Goal: Task Accomplishment & Management: Complete application form

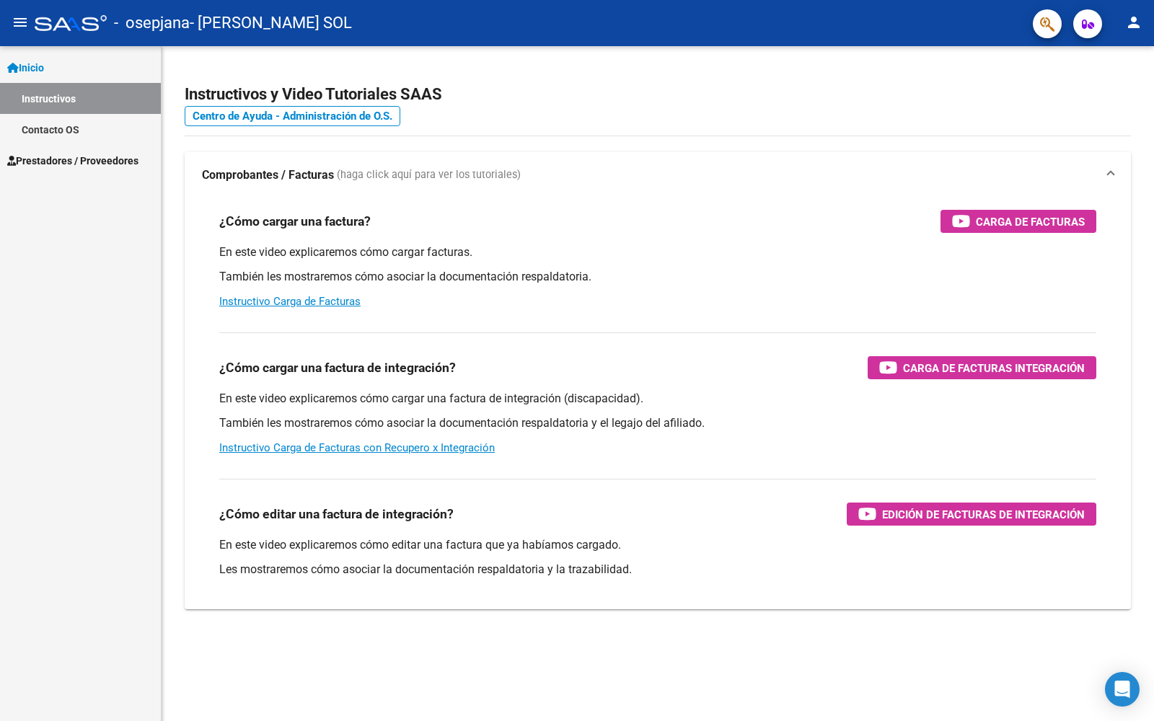
click at [69, 133] on link "Contacto OS" at bounding box center [80, 129] width 161 height 31
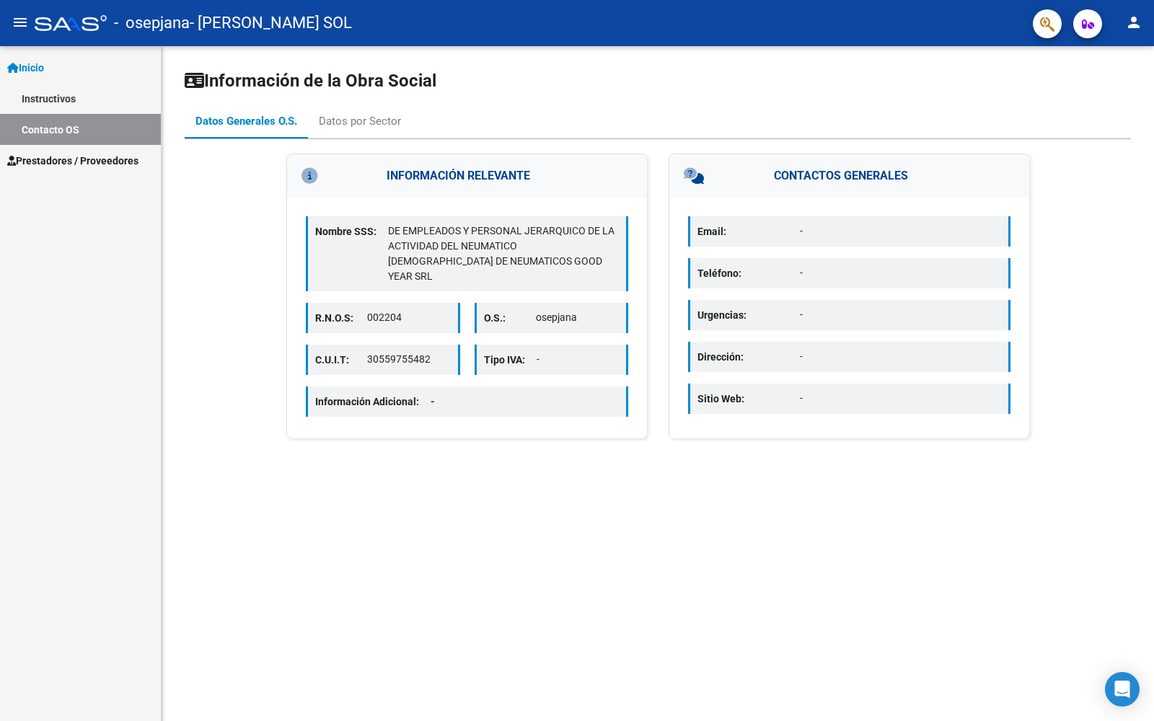
drag, startPoint x: 369, startPoint y: 345, endPoint x: 431, endPoint y: 348, distance: 62.8
click at [431, 352] on p "30559755482" at bounding box center [408, 359] width 83 height 15
copy p "30559755482"
click at [560, 418] on div "Nombre SSS: DE EMPLEADOS Y PERSONAL JERARQUICO DE LA ACTIVIDAD DEL NEUMATICO [D…" at bounding box center [467, 318] width 360 height 241
click at [93, 85] on link "Instructivos" at bounding box center [80, 98] width 161 height 31
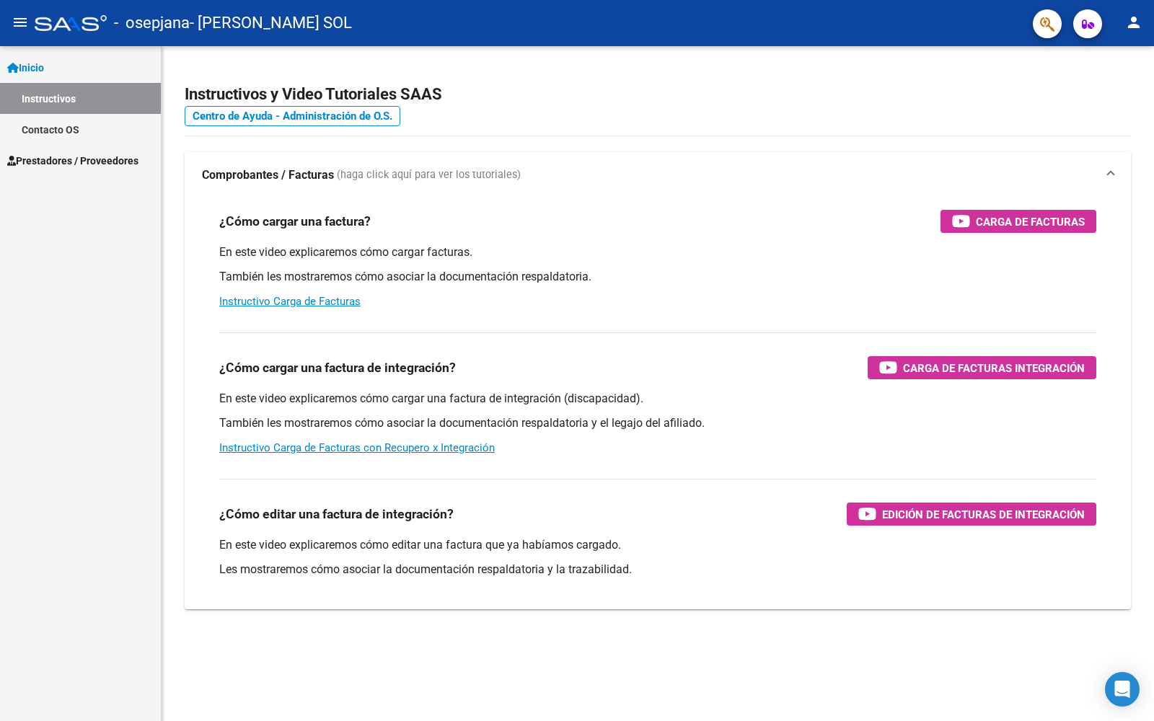
click at [113, 161] on span "Prestadores / Proveedores" at bounding box center [72, 161] width 131 height 16
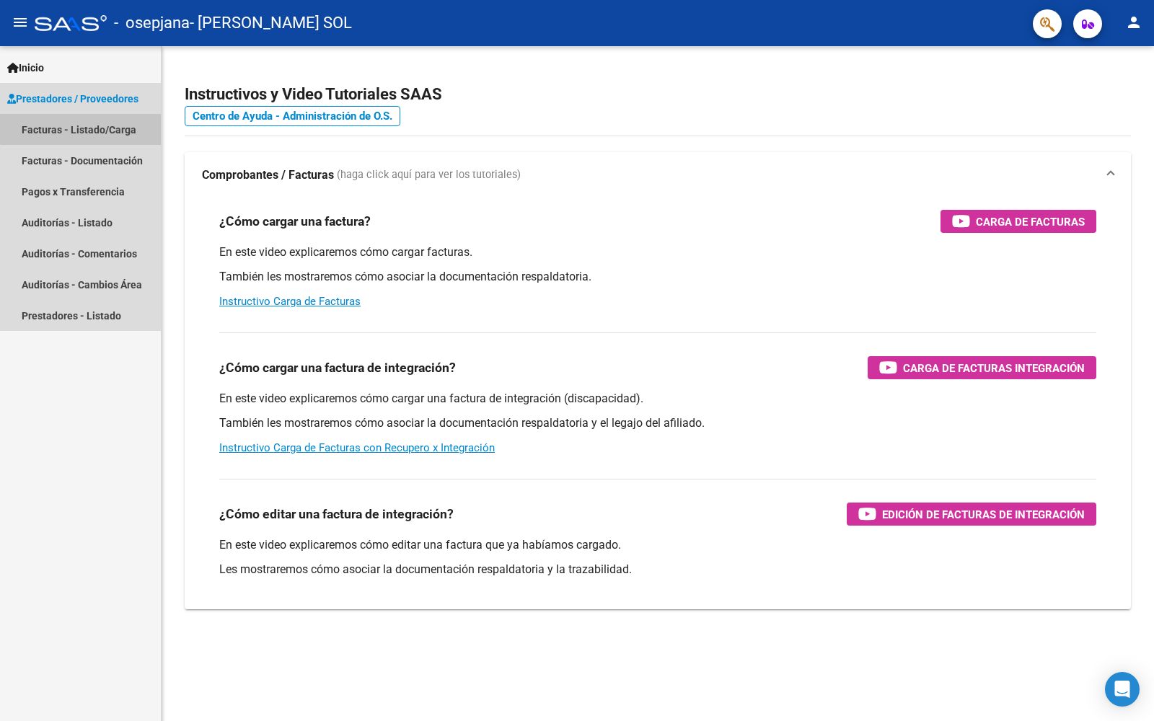
click at [105, 122] on link "Facturas - Listado/Carga" at bounding box center [80, 129] width 161 height 31
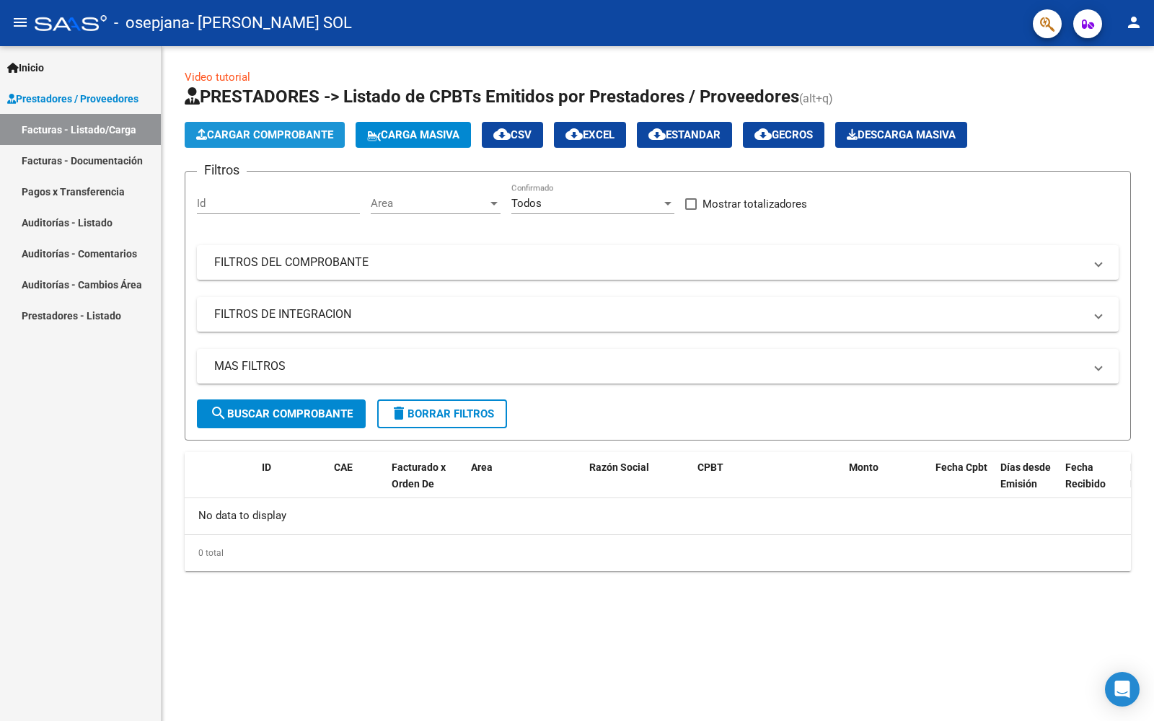
click at [211, 134] on span "Cargar Comprobante" at bounding box center [264, 134] width 137 height 13
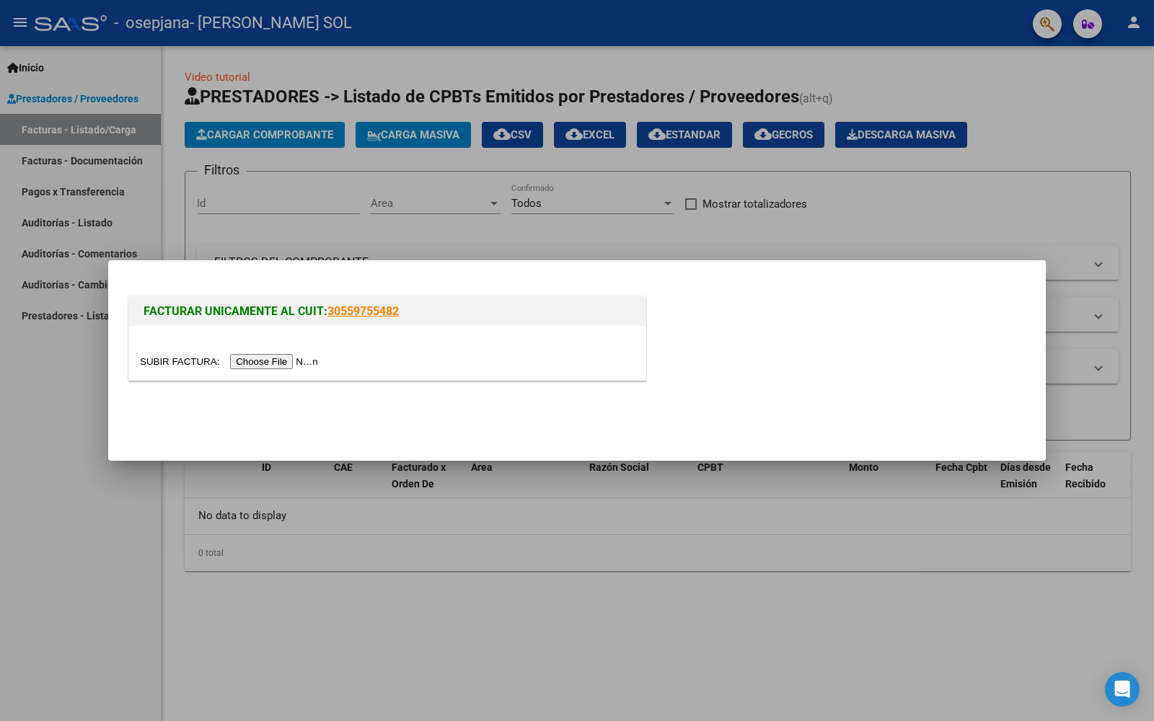
click at [290, 366] on input "file" at bounding box center [231, 361] width 182 height 15
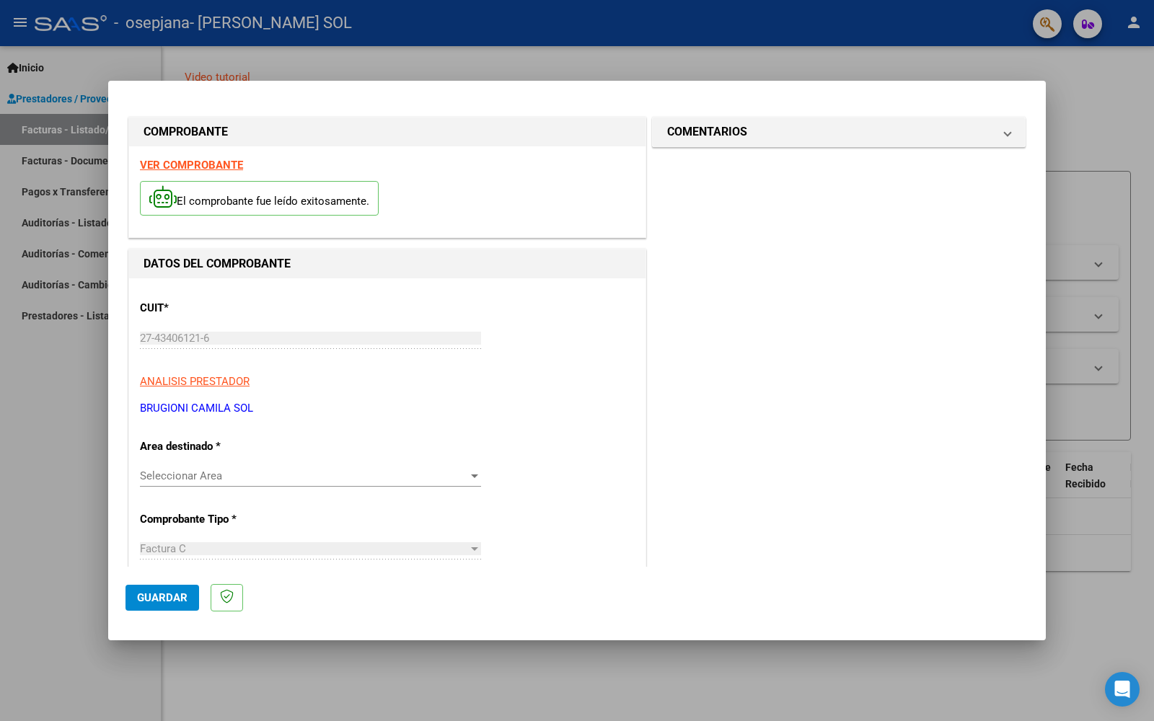
scroll to position [72, 0]
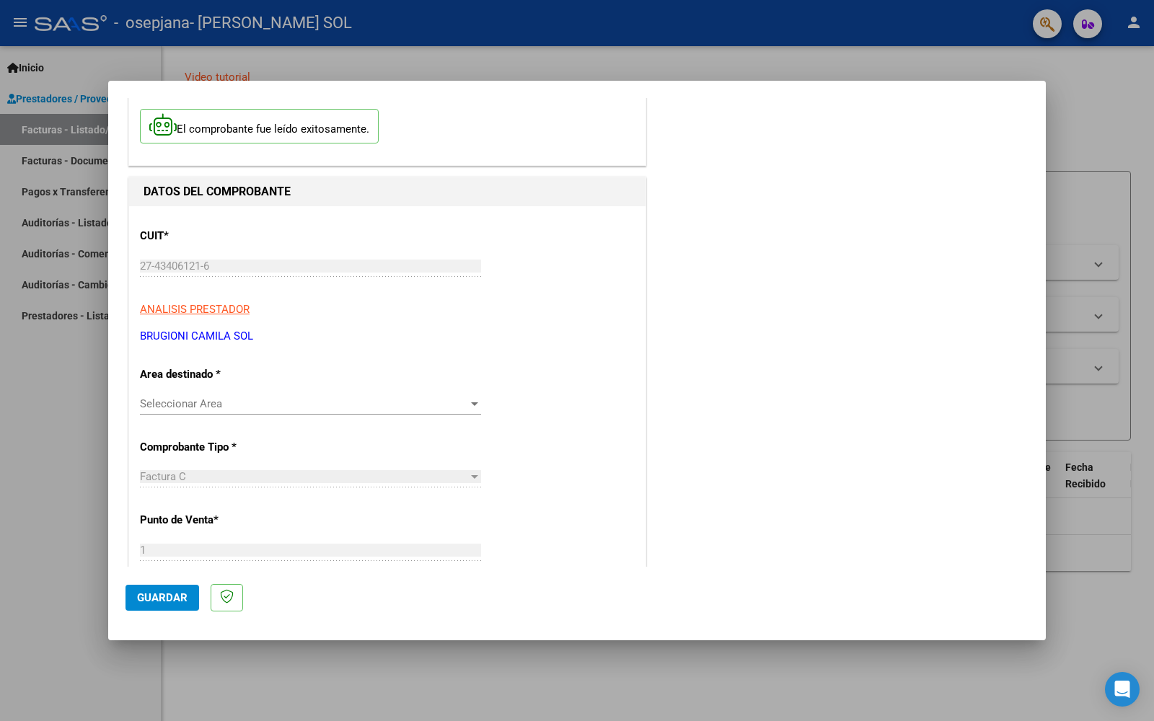
click at [366, 407] on span "Seleccionar Area" at bounding box center [304, 403] width 328 height 13
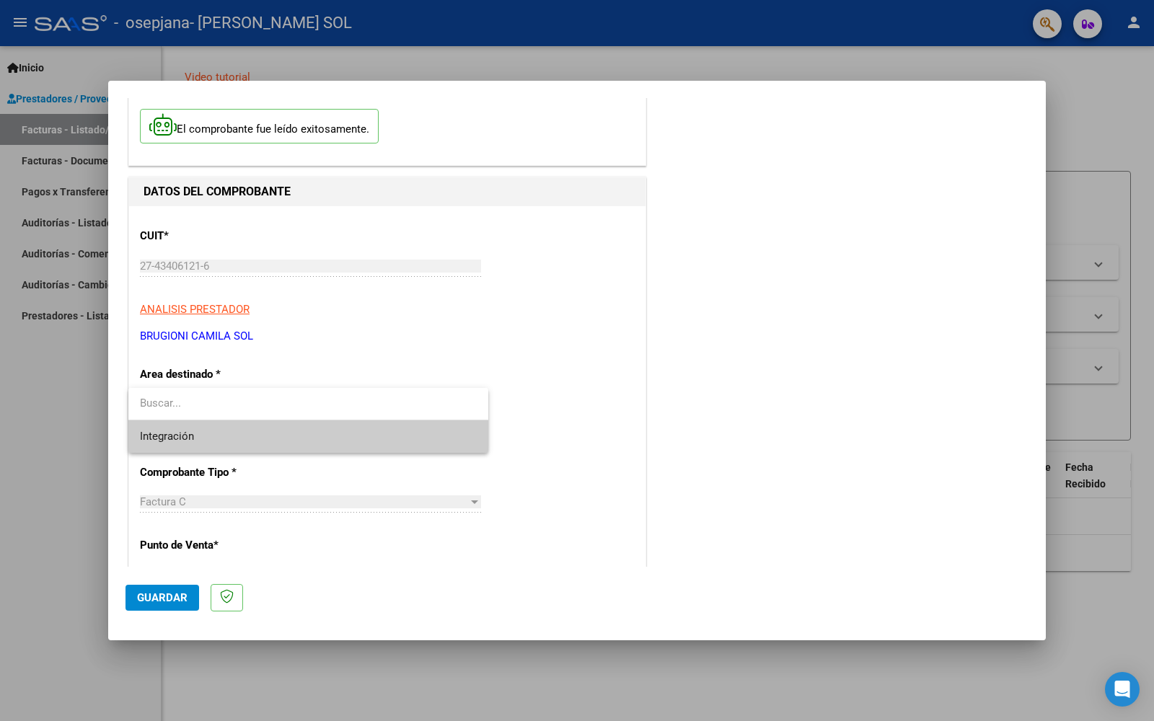
click at [353, 400] on input "dropdown search" at bounding box center [308, 403] width 360 height 32
click at [340, 449] on span "Integración" at bounding box center [308, 436] width 337 height 32
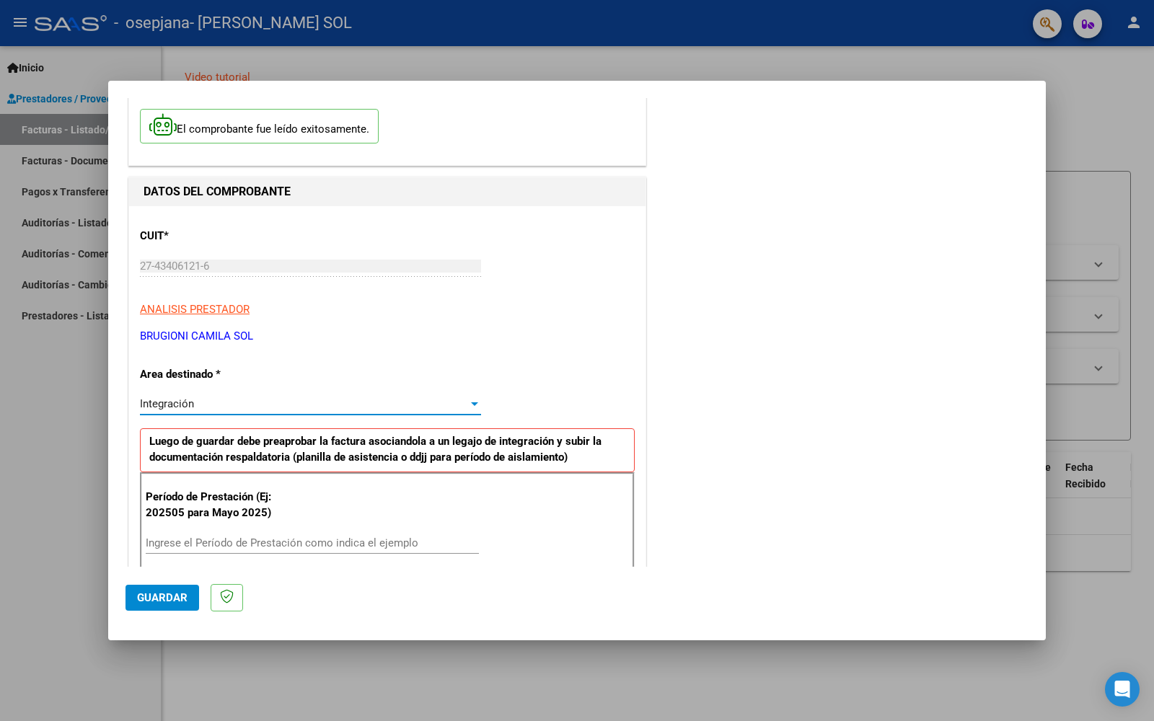
click at [387, 404] on div "Integración" at bounding box center [304, 403] width 328 height 13
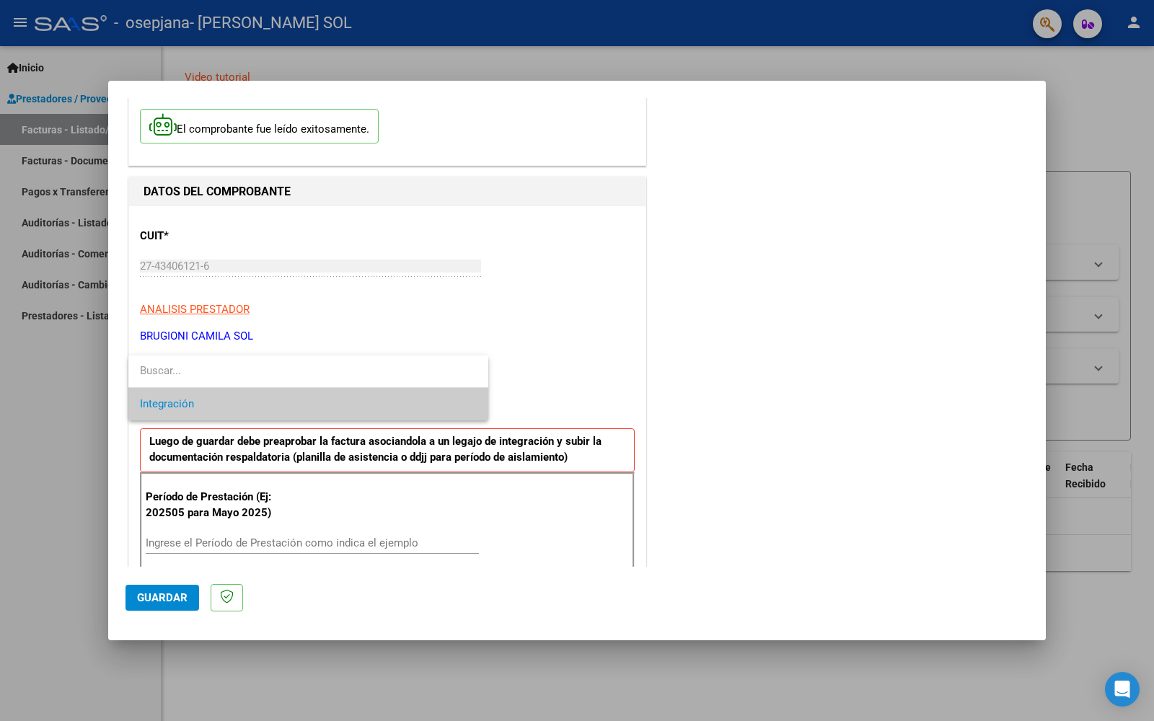
click at [380, 404] on span "Integración" at bounding box center [308, 404] width 337 height 32
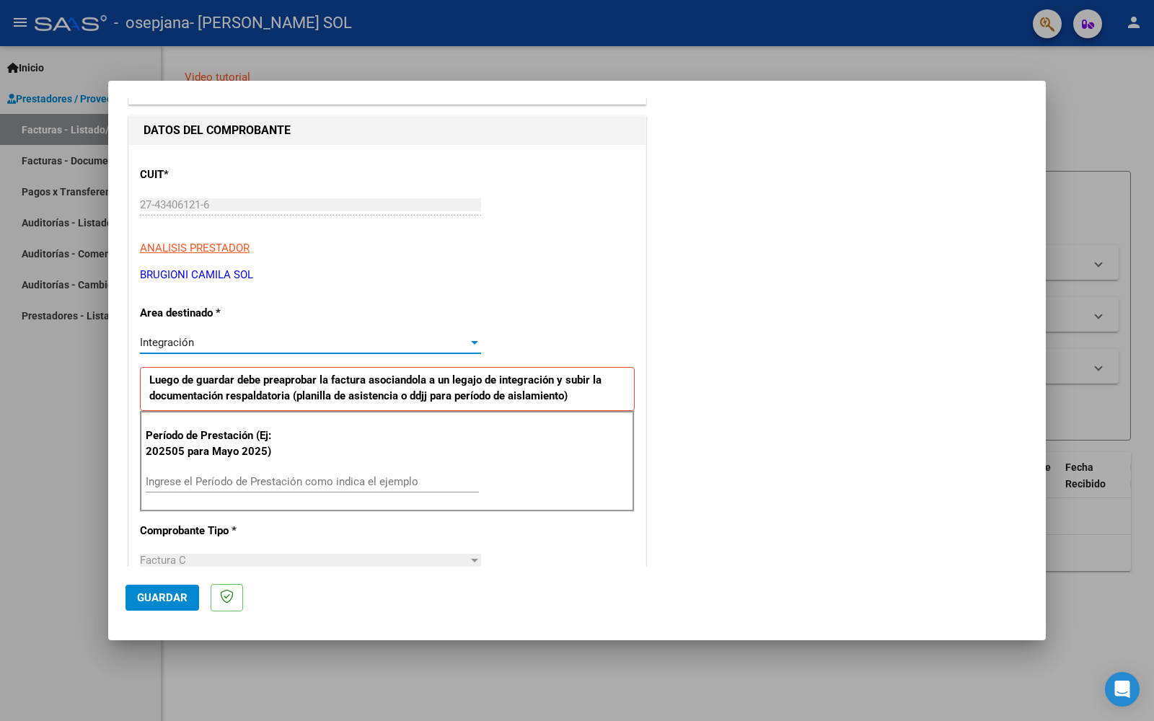
scroll to position [216, 0]
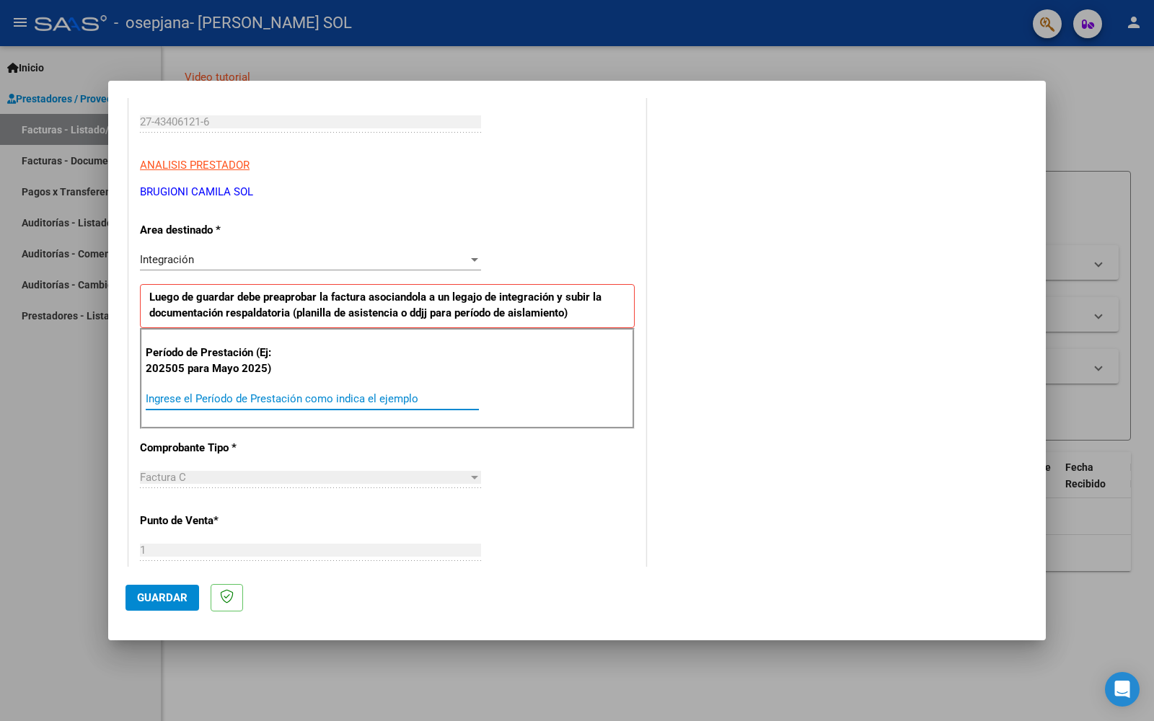
click at [395, 401] on input "Ingrese el Período de Prestación como indica el ejemplo" at bounding box center [312, 398] width 333 height 13
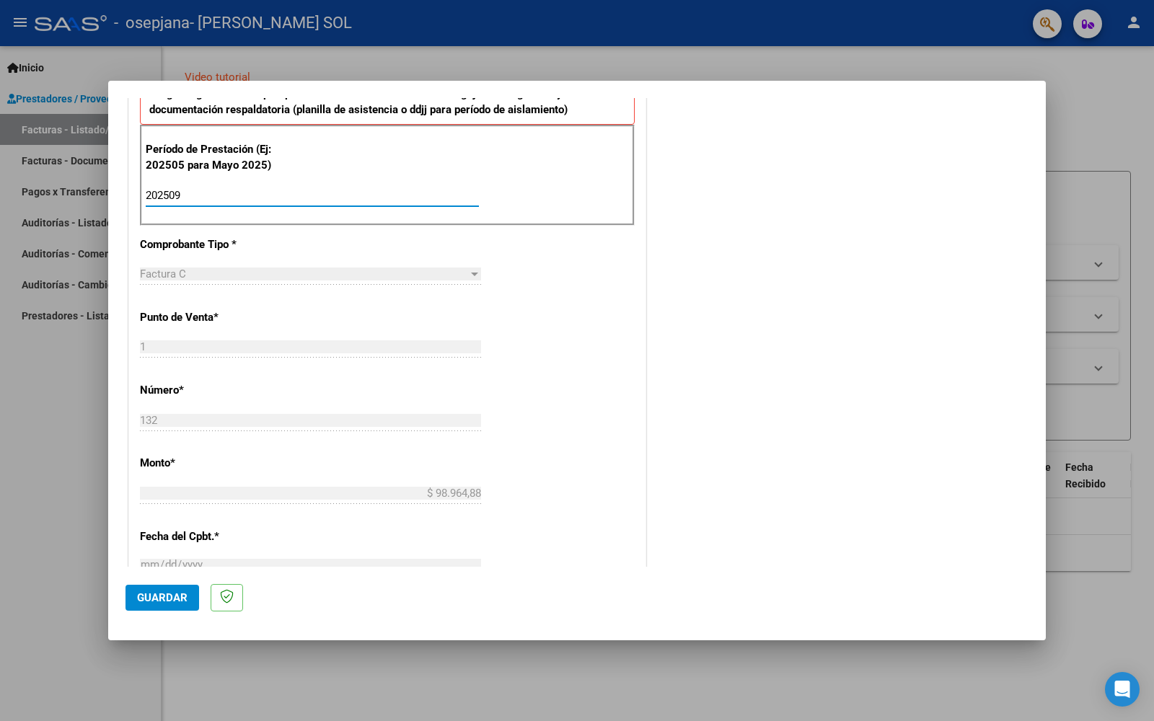
scroll to position [433, 0]
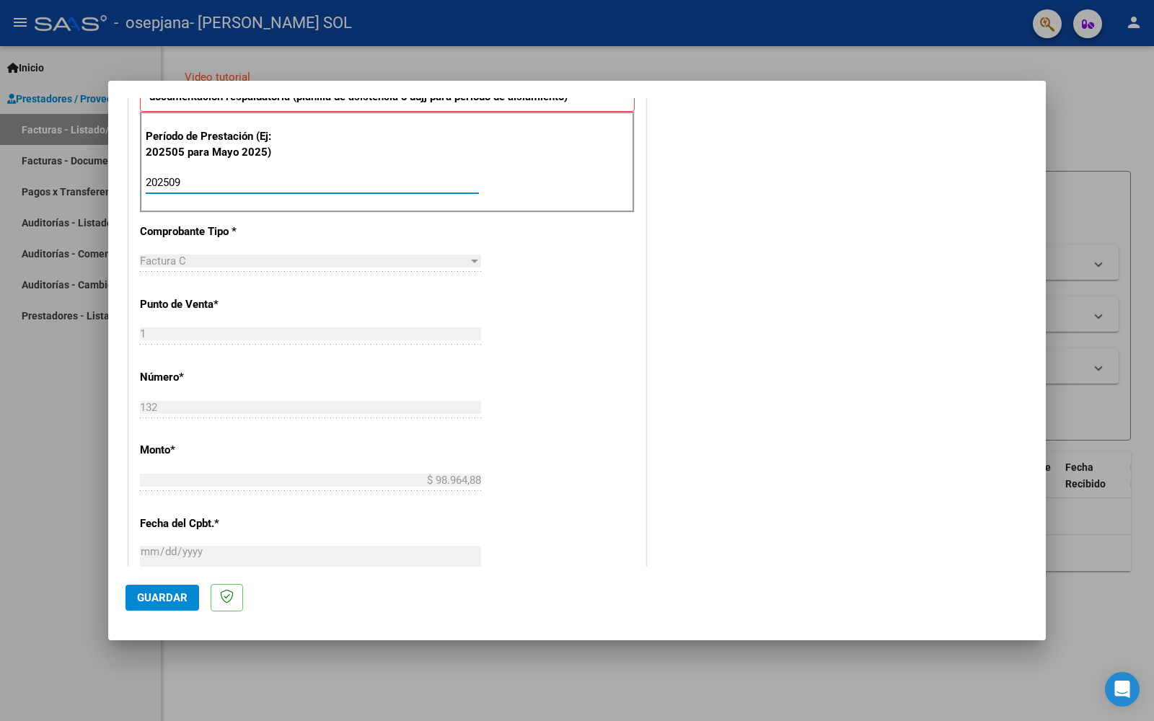
type input "202509"
click at [495, 320] on div "CUIT * 27-43406121-6 Ingresar CUIT ANALISIS PRESTADOR [PERSON_NAME] [PERSON_NAM…" at bounding box center [387, 388] width 516 height 1085
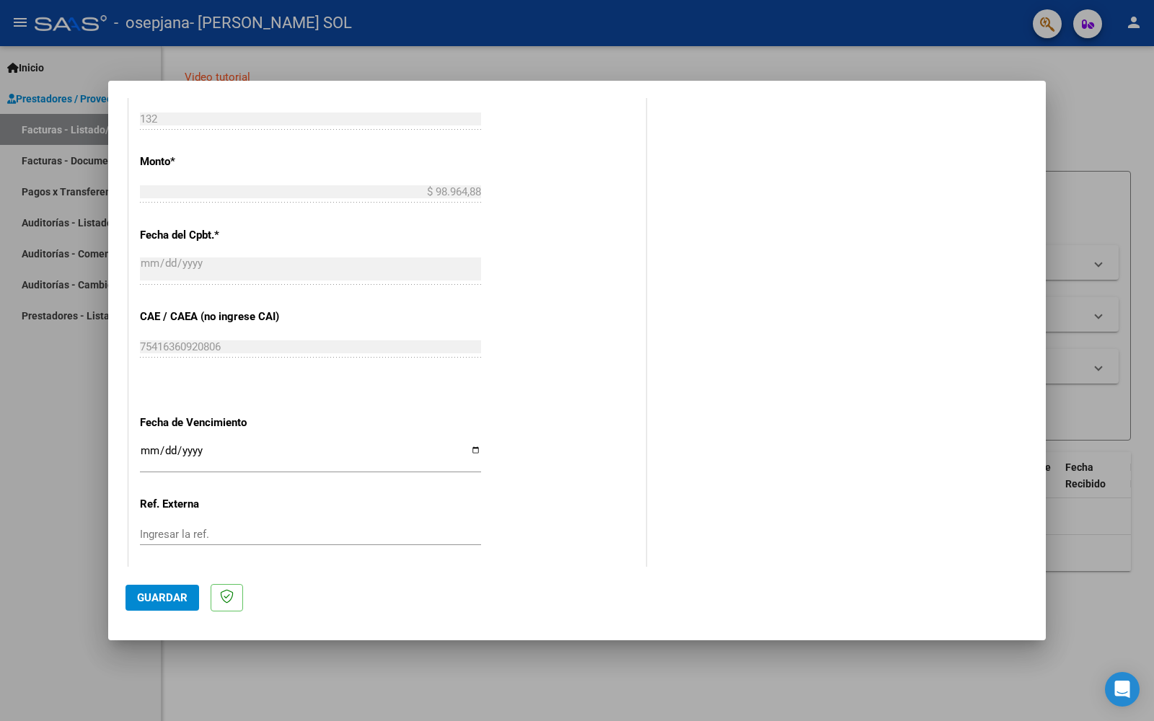
scroll to position [782, 0]
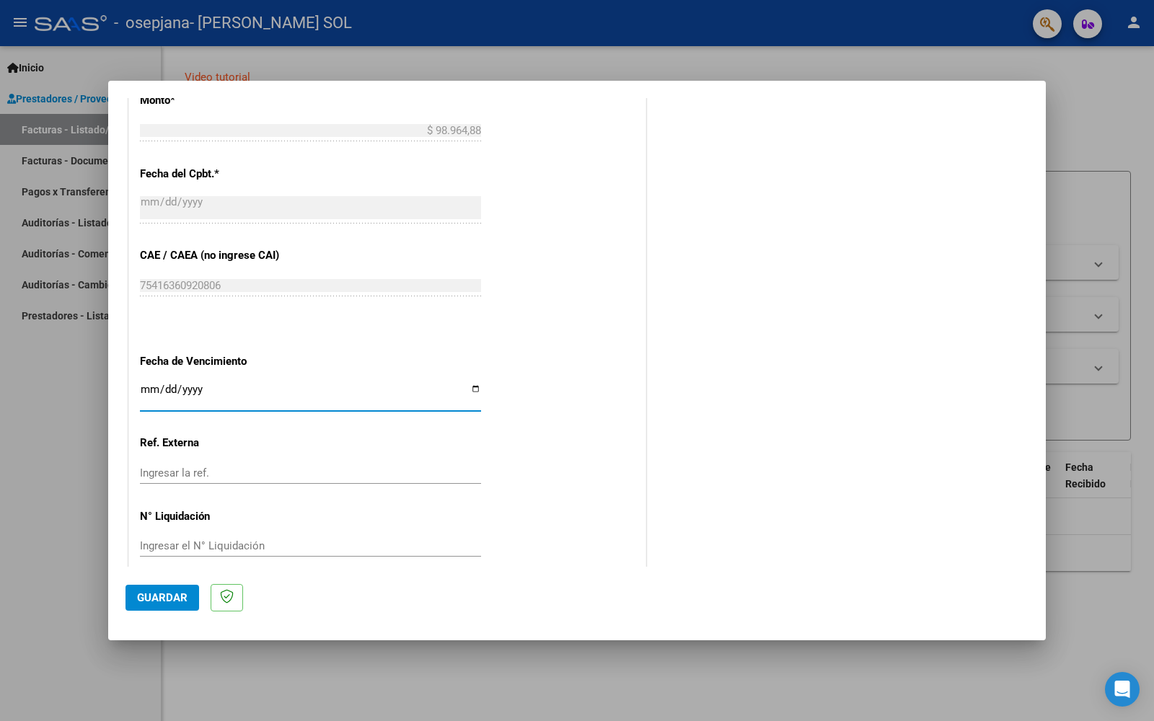
click at [247, 384] on input "Ingresar la fecha" at bounding box center [310, 395] width 341 height 23
click at [142, 384] on input "Ingresar la fecha" at bounding box center [310, 395] width 341 height 23
type input "[DATE]"
click at [470, 464] on div "Ingresar la ref." at bounding box center [310, 473] width 341 height 22
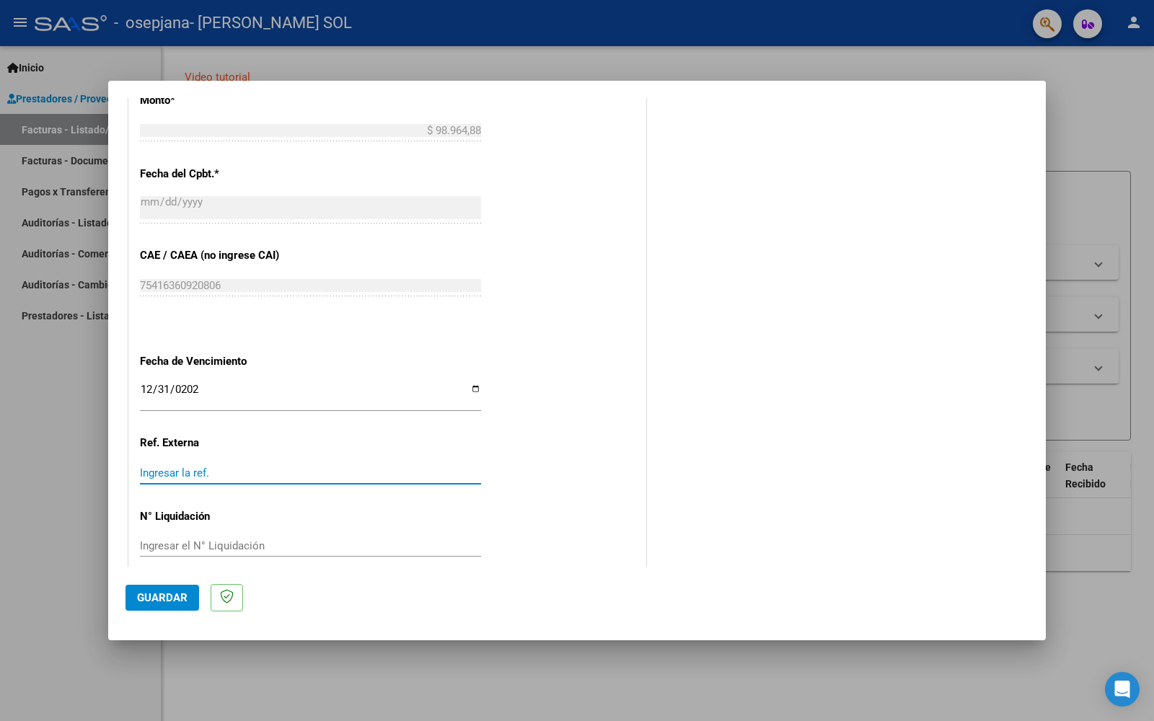
click at [180, 606] on button "Guardar" at bounding box center [162, 598] width 74 height 26
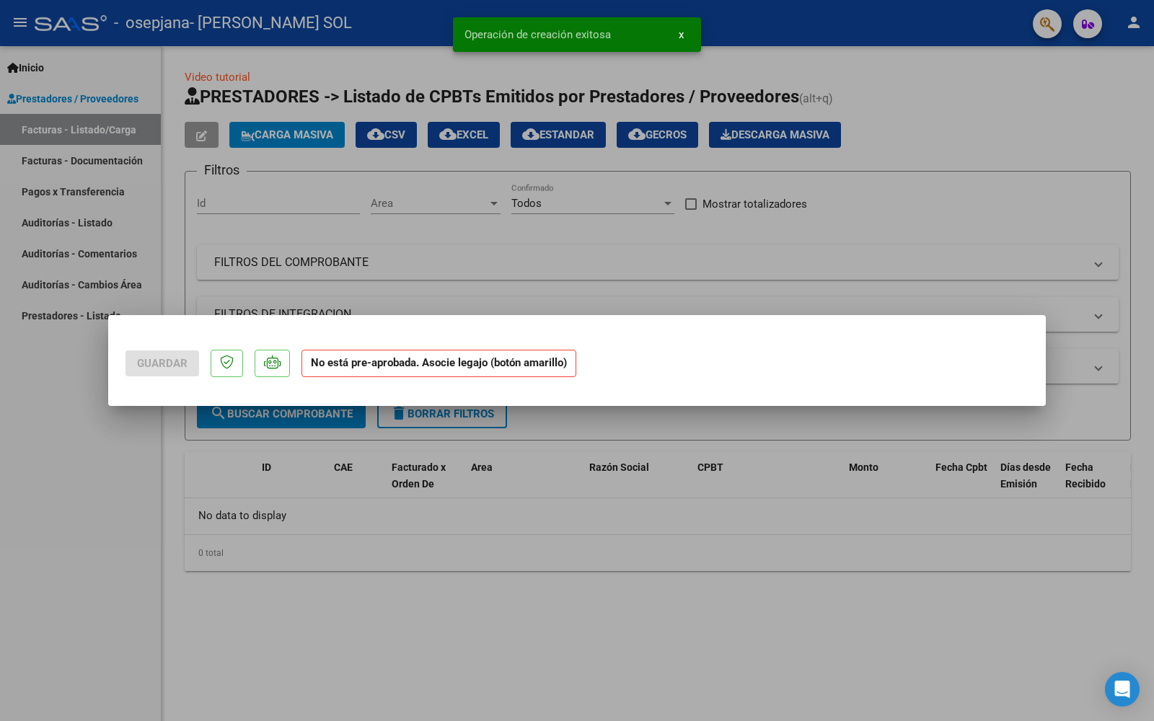
scroll to position [0, 0]
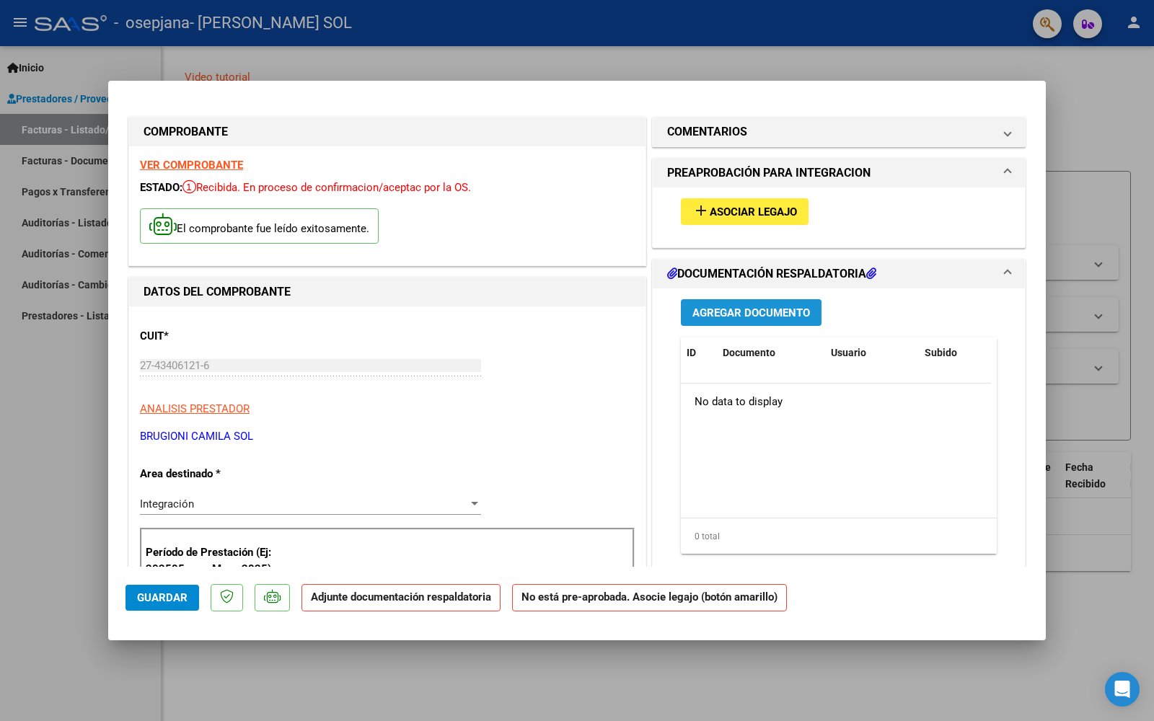
click at [740, 314] on span "Agregar Documento" at bounding box center [751, 312] width 118 height 13
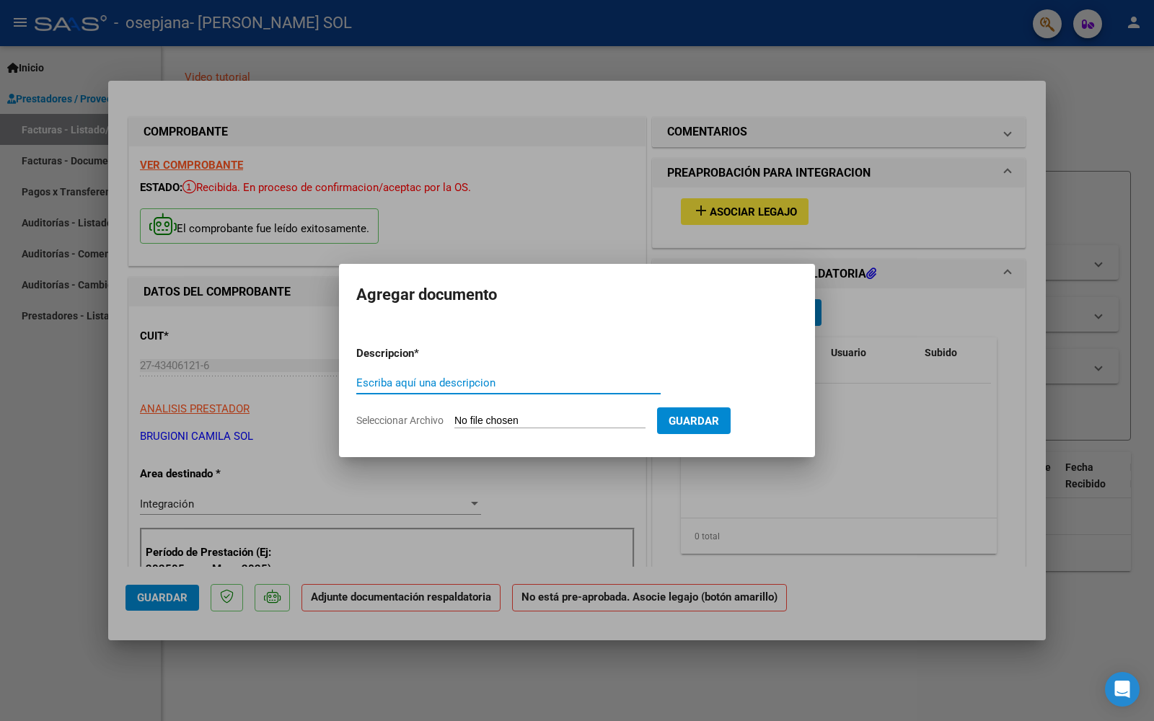
click at [575, 392] on div "Escriba aquí una descripcion" at bounding box center [508, 383] width 304 height 22
click at [562, 379] on input "Escriba aquí una descripcion" at bounding box center [508, 382] width 304 height 13
type input "planilla asistencia [PERSON_NAME] psicologia"
click at [586, 416] on input "Seleccionar Archivo" at bounding box center [549, 422] width 191 height 14
type input "C:\fakepath\PS PLANILLA SEPTIEMBRE [PERSON_NAME].pdf"
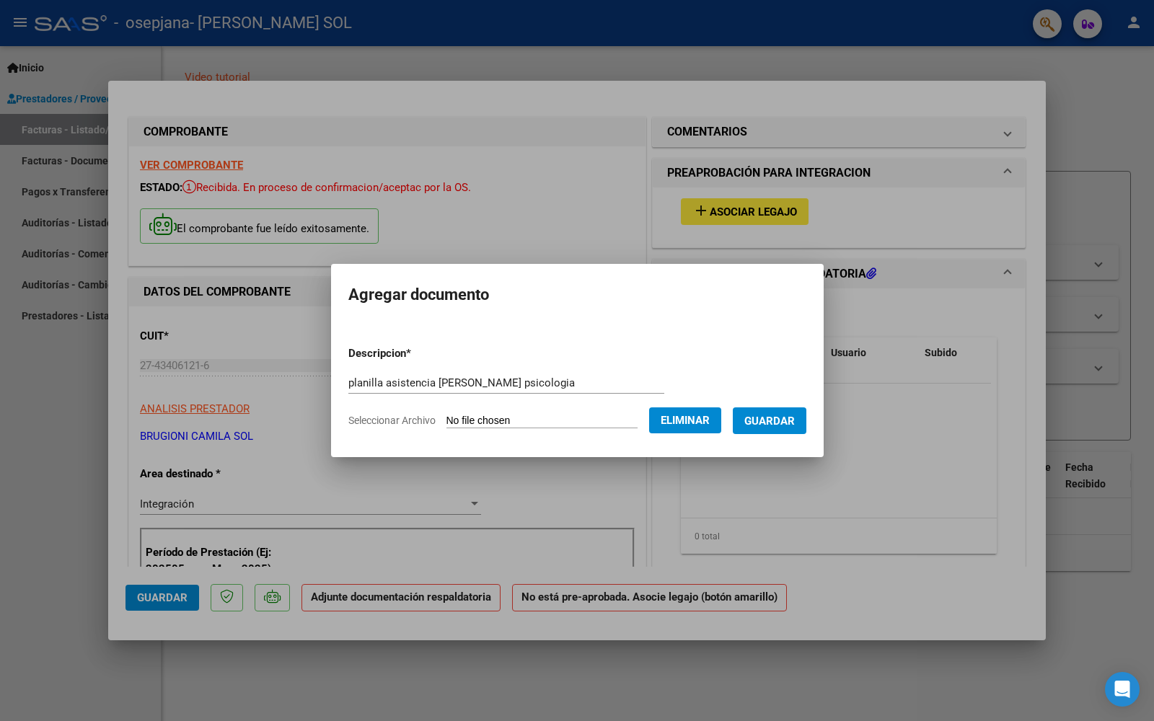
click at [758, 425] on span "Guardar" at bounding box center [769, 421] width 50 height 13
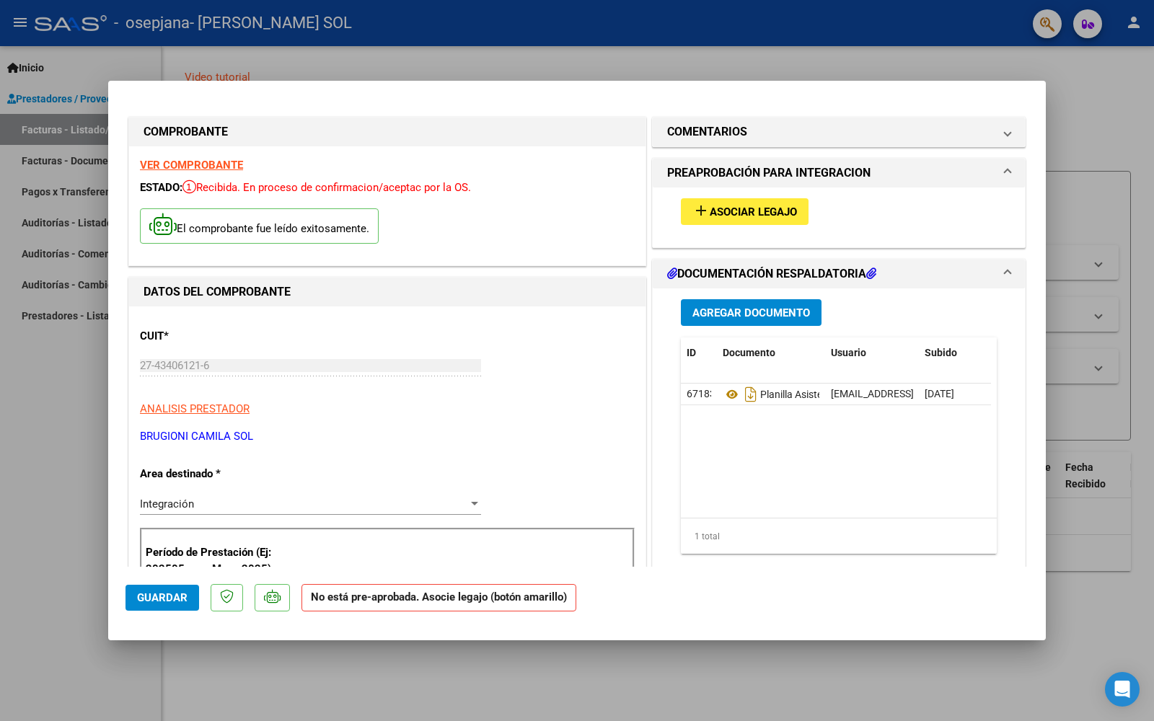
click at [972, 175] on mat-panel-title "PREAPROBACIÓN PARA INTEGRACION" at bounding box center [830, 172] width 326 height 17
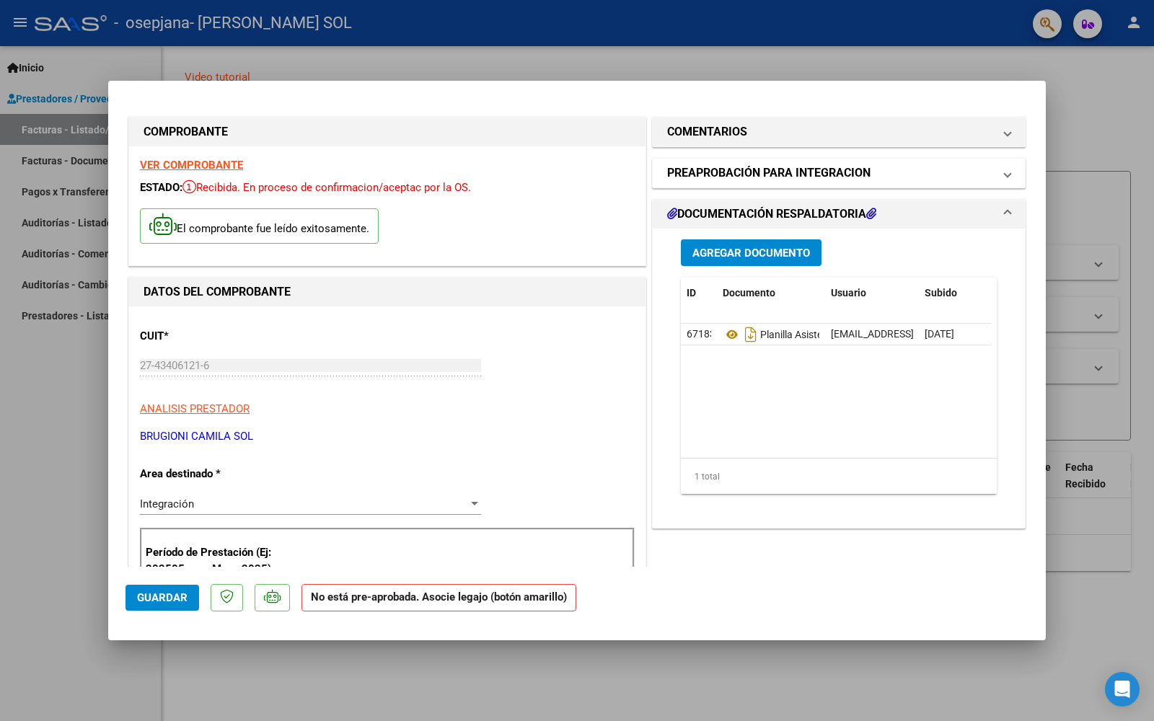
click at [972, 175] on mat-panel-title "PREAPROBACIÓN PARA INTEGRACION" at bounding box center [830, 172] width 326 height 17
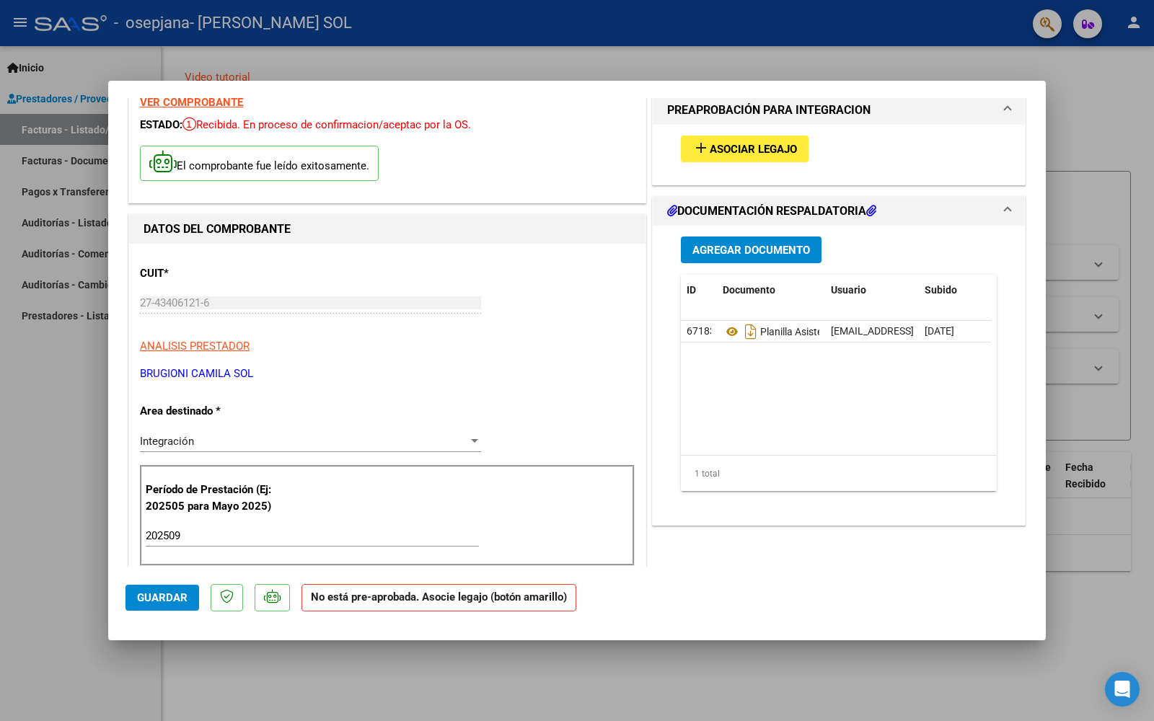
scroll to position [72, 0]
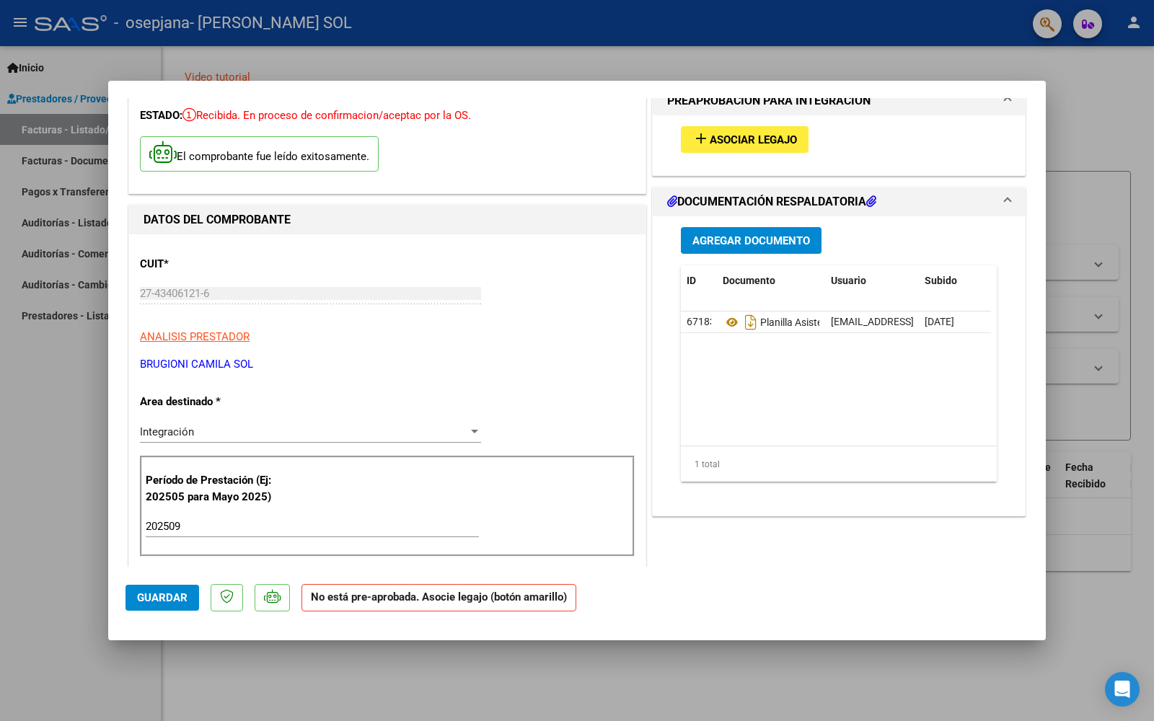
click at [257, 435] on div "Integración" at bounding box center [304, 431] width 328 height 13
type input "p"
type input "a"
click at [742, 133] on span "Asociar Legajo" at bounding box center [753, 139] width 87 height 13
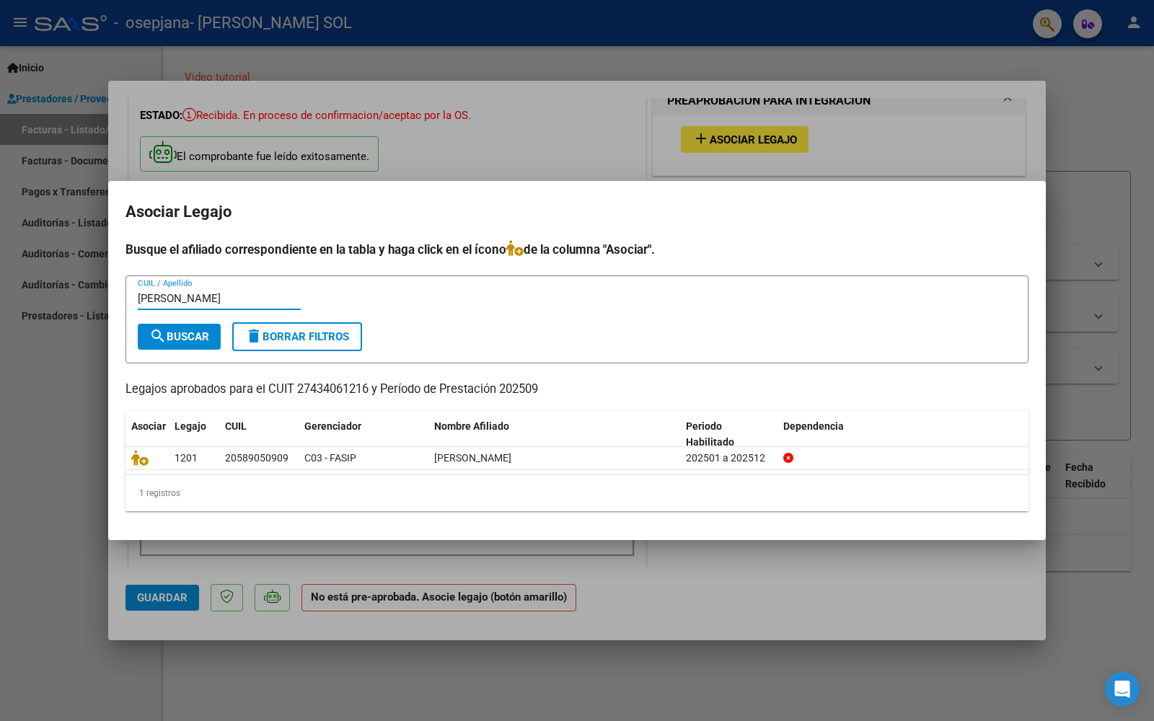
type input "[PERSON_NAME]"
click at [168, 337] on span "search Buscar" at bounding box center [179, 336] width 60 height 13
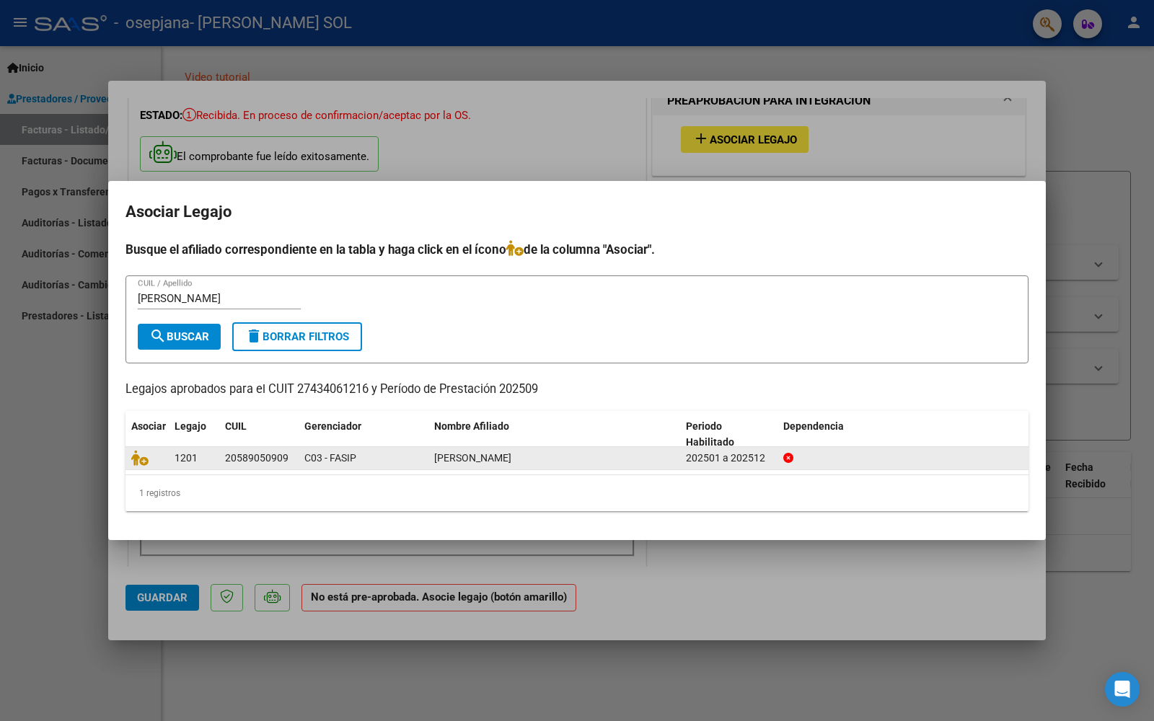
click at [494, 462] on span "[PERSON_NAME]" at bounding box center [472, 458] width 77 height 12
click at [406, 462] on div "C03 - FASIP" at bounding box center [363, 458] width 118 height 17
click at [145, 459] on icon at bounding box center [139, 458] width 17 height 16
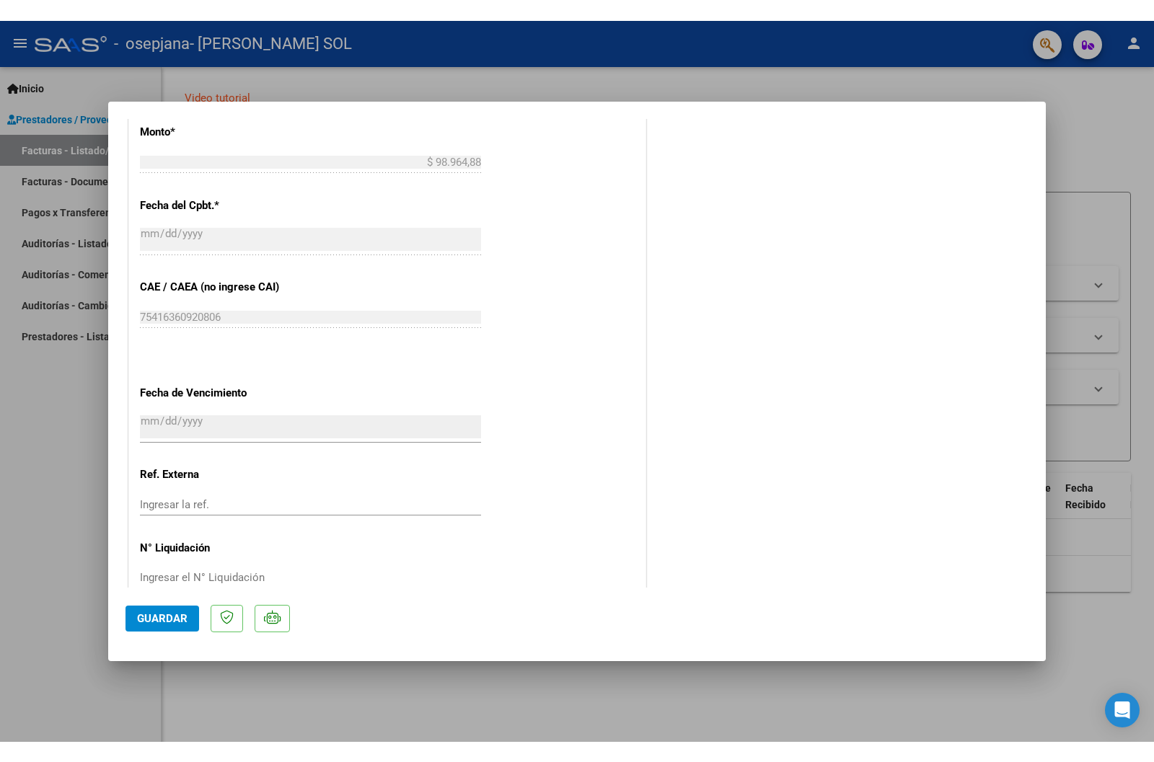
scroll to position [361, 0]
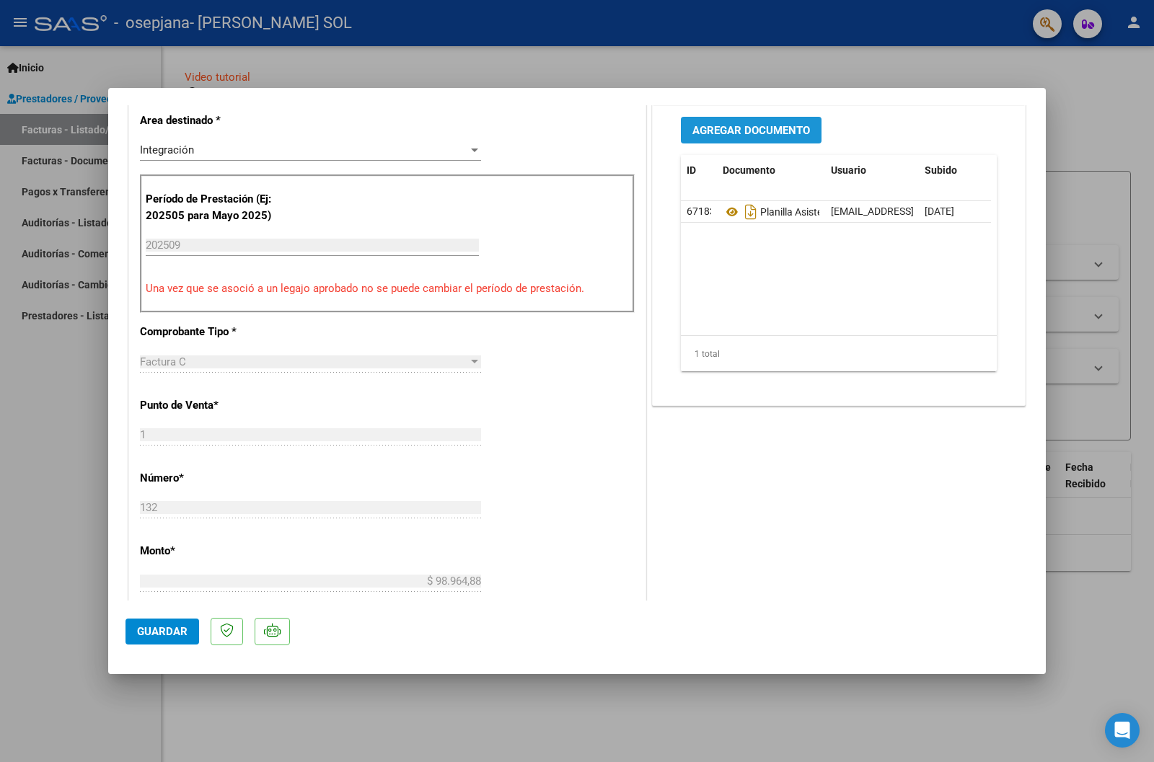
click at [759, 122] on button "Agregar Documento" at bounding box center [751, 130] width 141 height 27
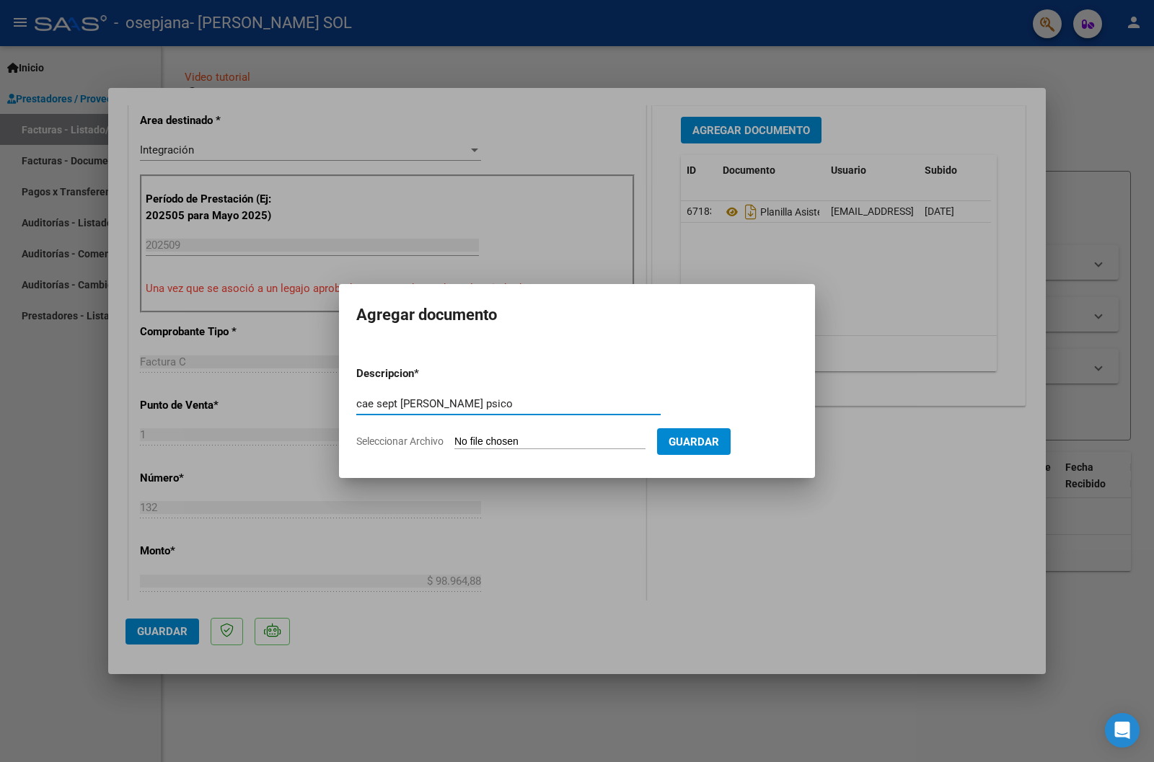
type input "cae sept [PERSON_NAME] psico"
drag, startPoint x: 684, startPoint y: 446, endPoint x: 540, endPoint y: 393, distance: 153.8
click at [540, 393] on form "Descripcion * cae sept [PERSON_NAME] psico Escriba aquí una descripcion Selecci…" at bounding box center [576, 407] width 441 height 105
click at [533, 434] on form "Descripcion * cae sept [PERSON_NAME] psico Escriba aquí una descripcion Selecci…" at bounding box center [576, 407] width 441 height 105
click at [533, 437] on input "Seleccionar Archivo" at bounding box center [549, 443] width 191 height 14
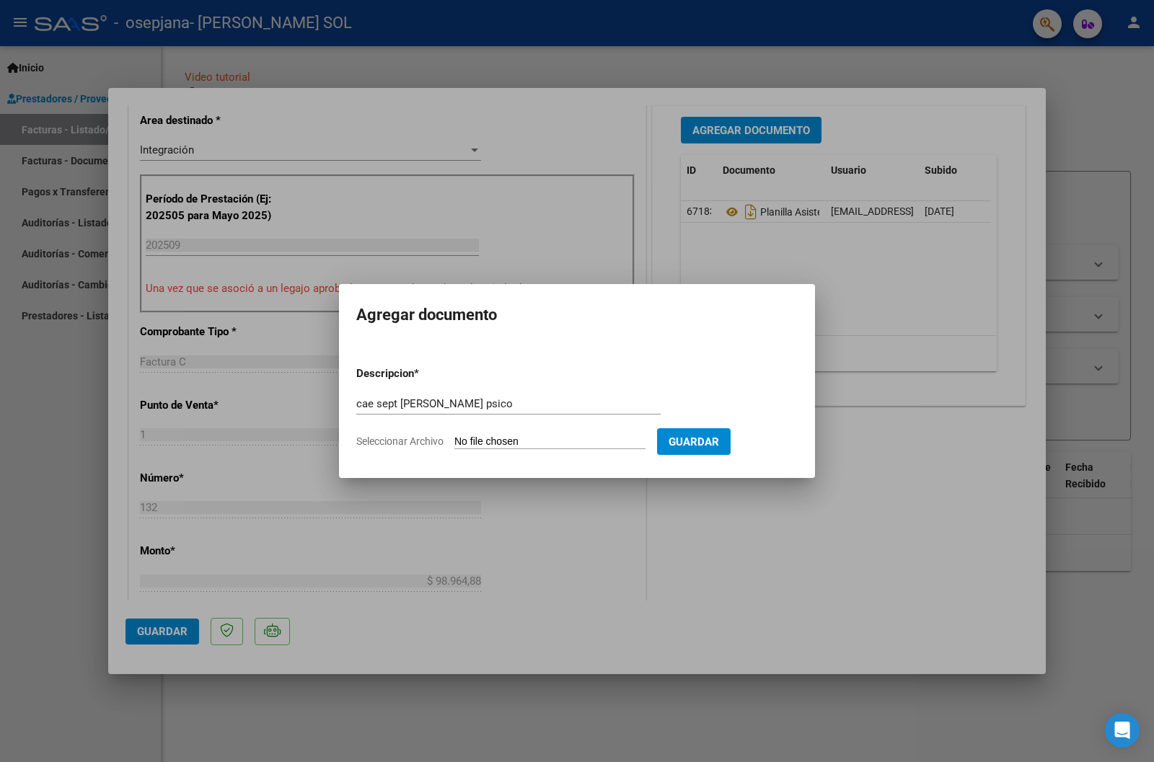
type input "C:\fakepath\cae [PERSON_NAME] septiembre.pdf"
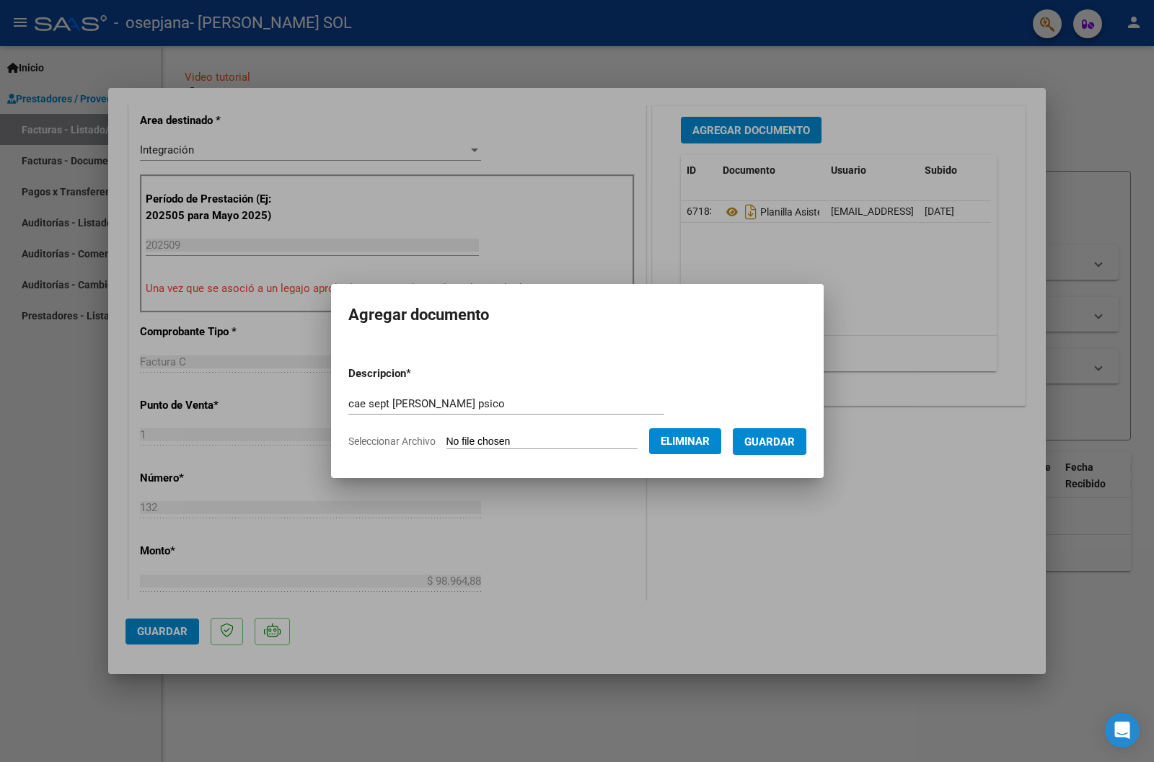
click at [764, 442] on span "Guardar" at bounding box center [769, 442] width 50 height 13
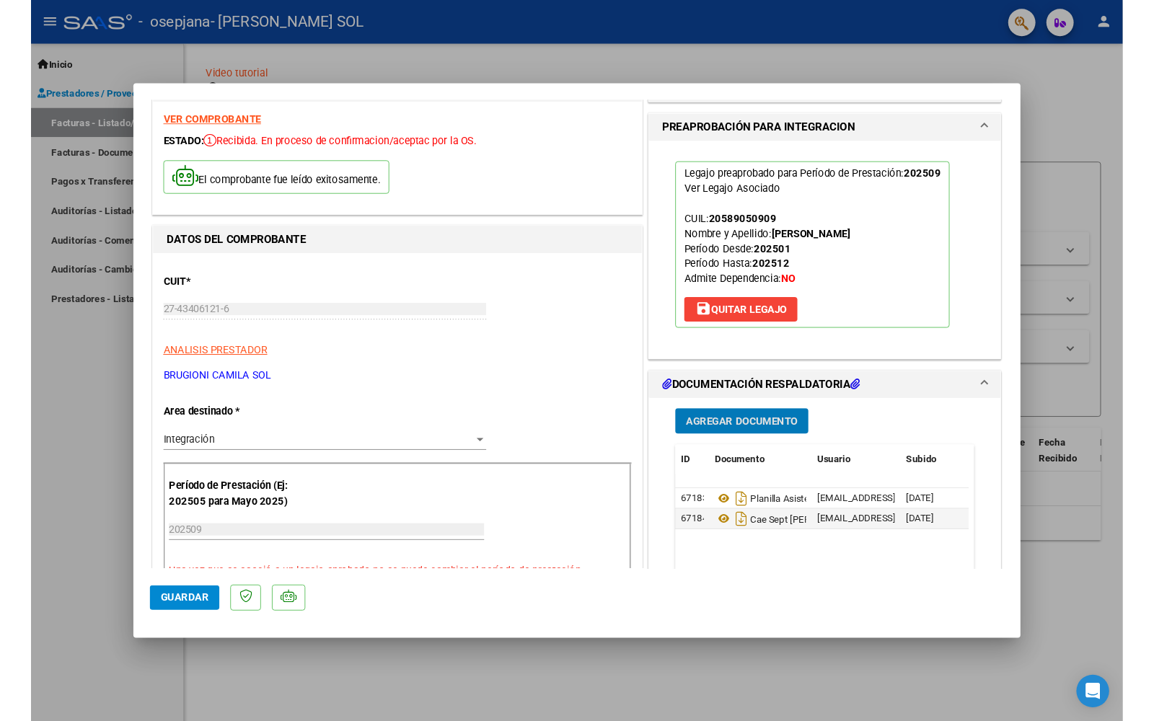
scroll to position [0, 0]
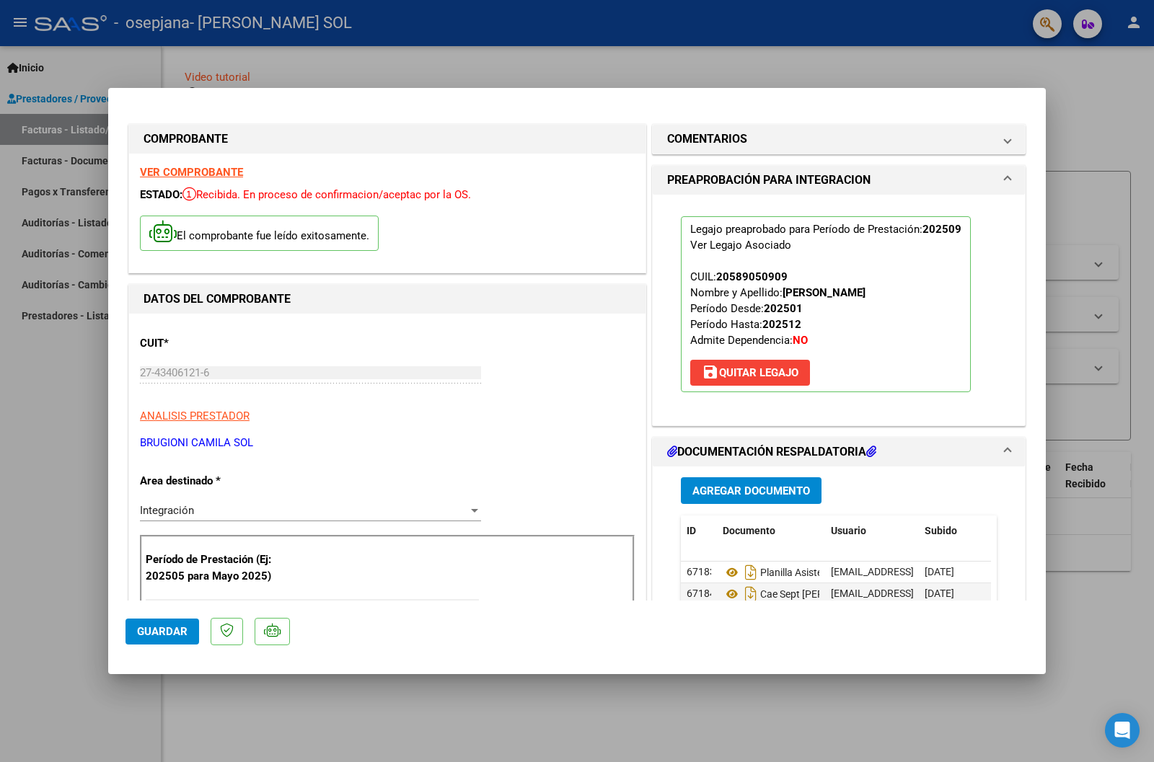
drag, startPoint x: 725, startPoint y: 277, endPoint x: 772, endPoint y: 280, distance: 47.7
click at [772, 280] on div "20589050909" at bounding box center [751, 277] width 71 height 16
drag, startPoint x: 763, startPoint y: 281, endPoint x: 730, endPoint y: 285, distance: 33.5
click at [730, 285] on p "Legajo preaprobado para Período de Prestación: 202509 Ver Legajo Asociado CUIL:…" at bounding box center [826, 304] width 290 height 176
drag, startPoint x: 711, startPoint y: 276, endPoint x: 783, endPoint y: 281, distance: 72.2
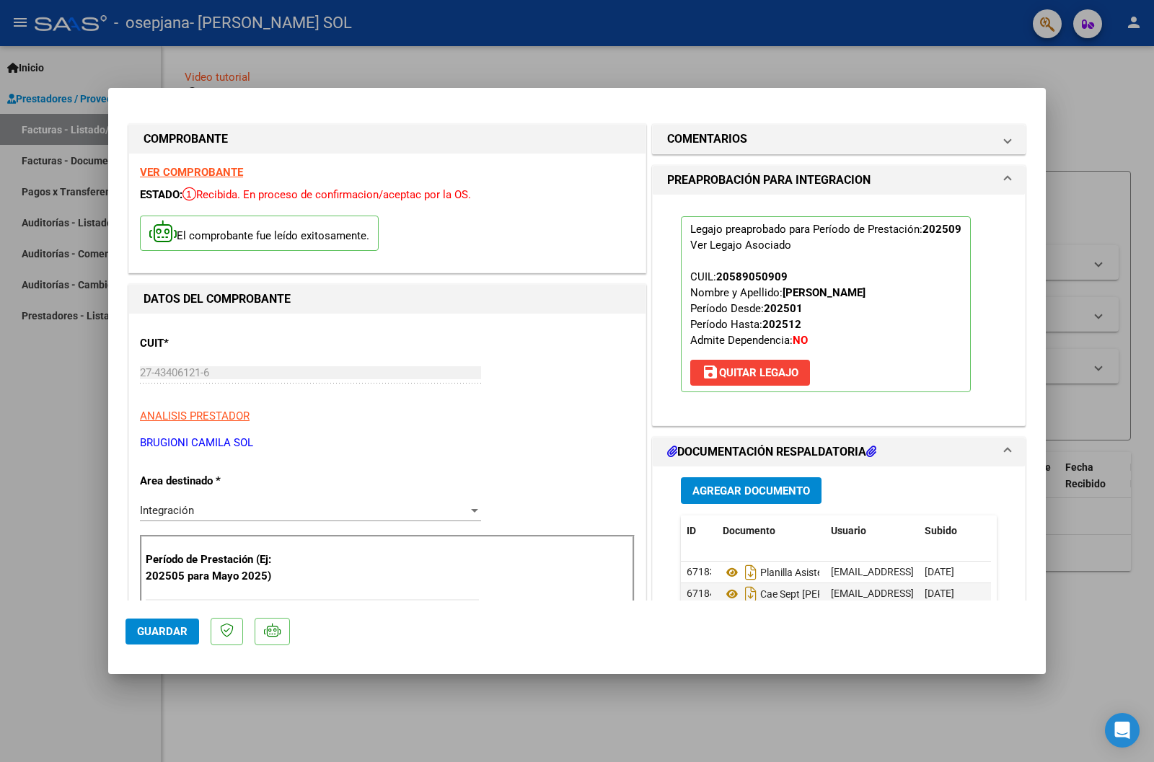
click at [783, 281] on span "CUIL: 20589050909 Nombre y Apellido: [PERSON_NAME] Período Desde: 202501 Períod…" at bounding box center [777, 308] width 175 height 76
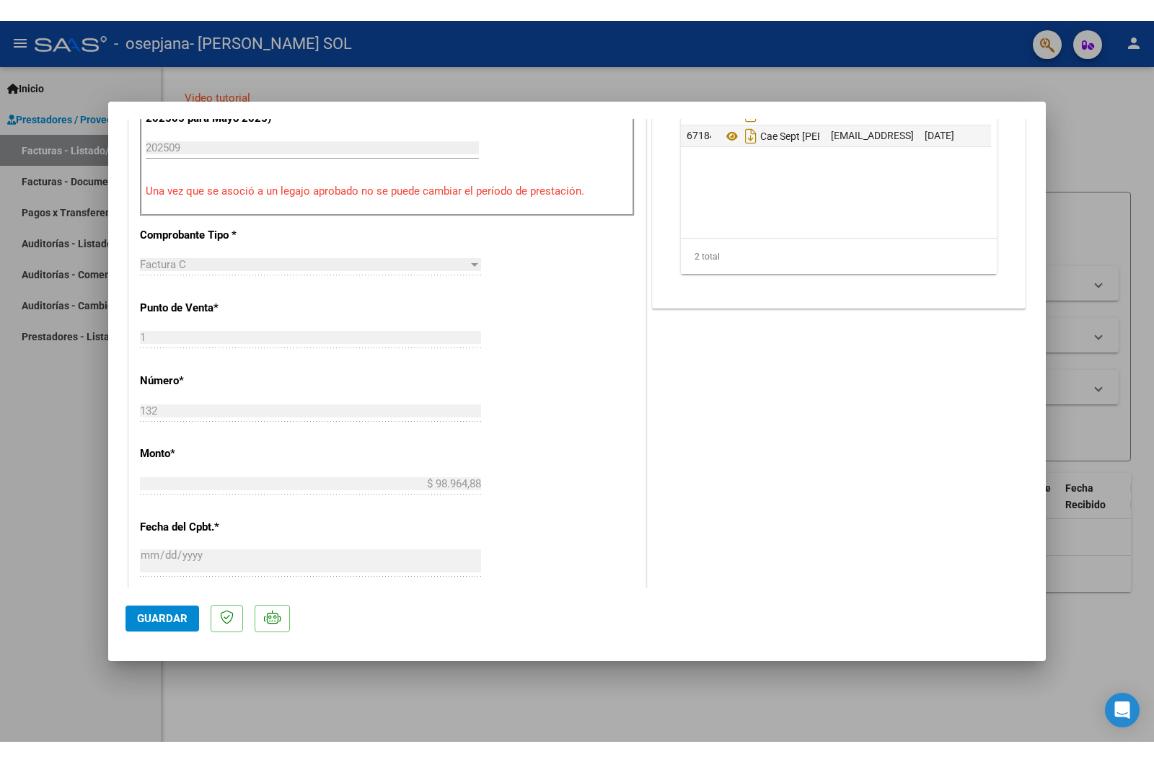
scroll to position [361, 0]
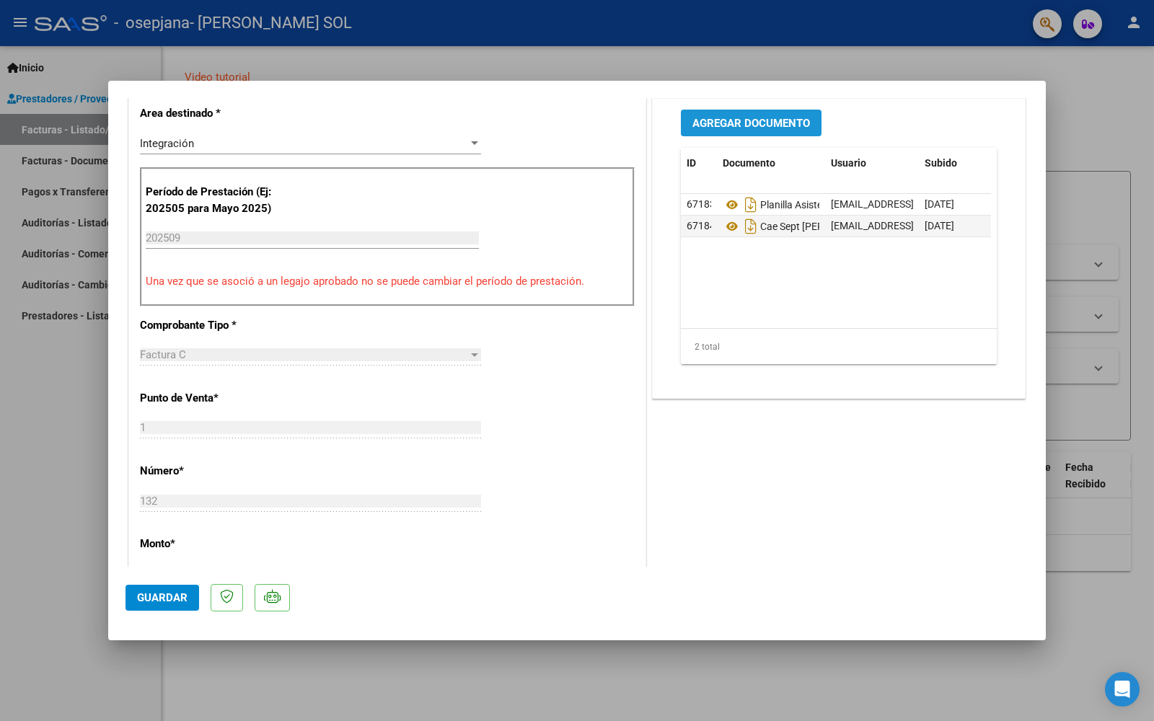
click at [771, 128] on span "Agregar Documento" at bounding box center [751, 123] width 118 height 13
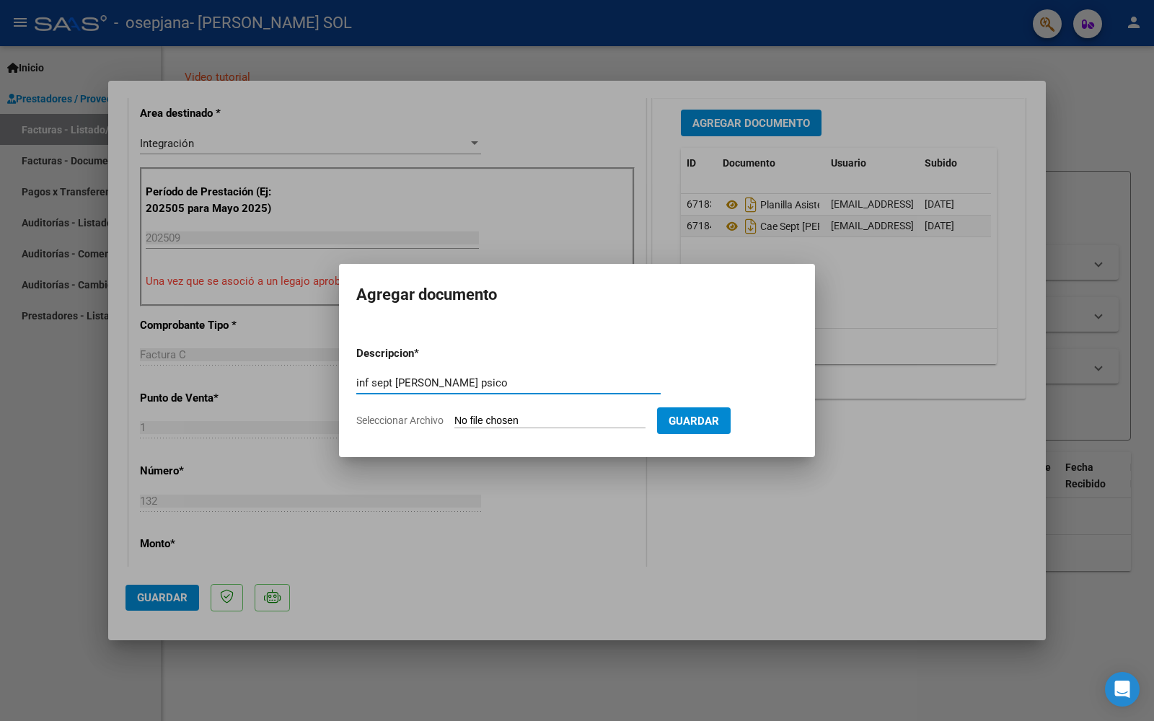
type input "inf sept [PERSON_NAME] psico"
click at [540, 419] on input "Seleccionar Archivo" at bounding box center [549, 422] width 191 height 14
type input "C:\fakepath\Informe psicologico_ [PERSON_NAME]. [DATE]..pdf"
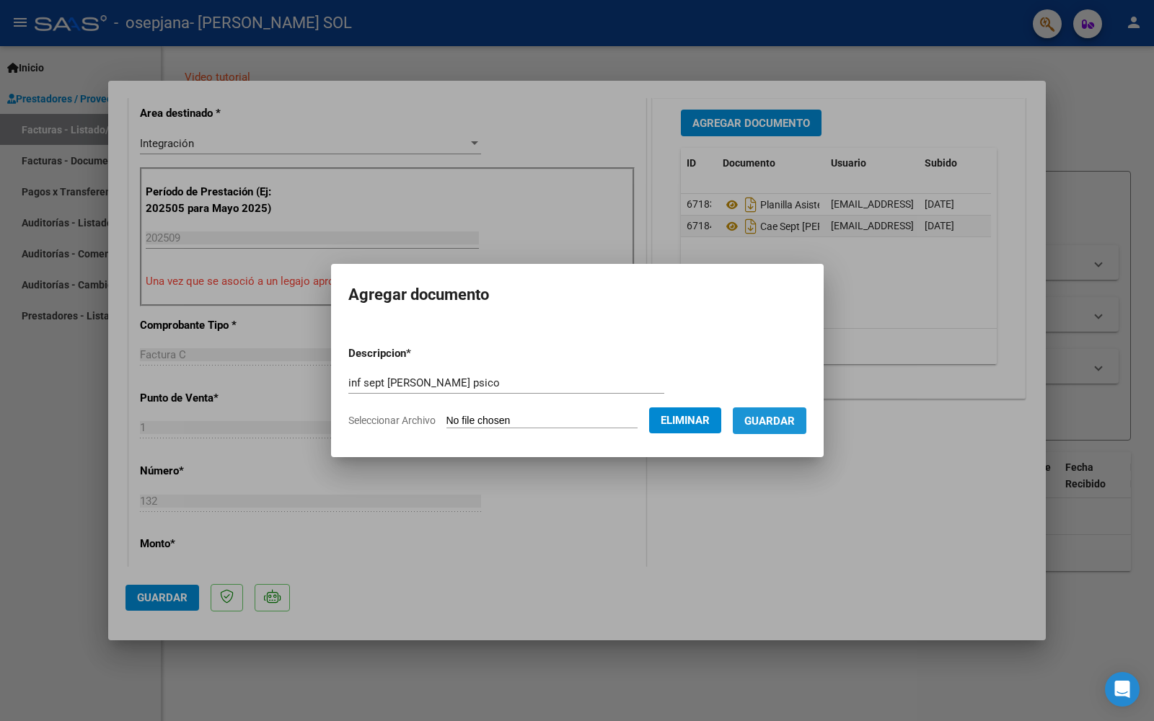
click at [783, 426] on span "Guardar" at bounding box center [769, 421] width 50 height 13
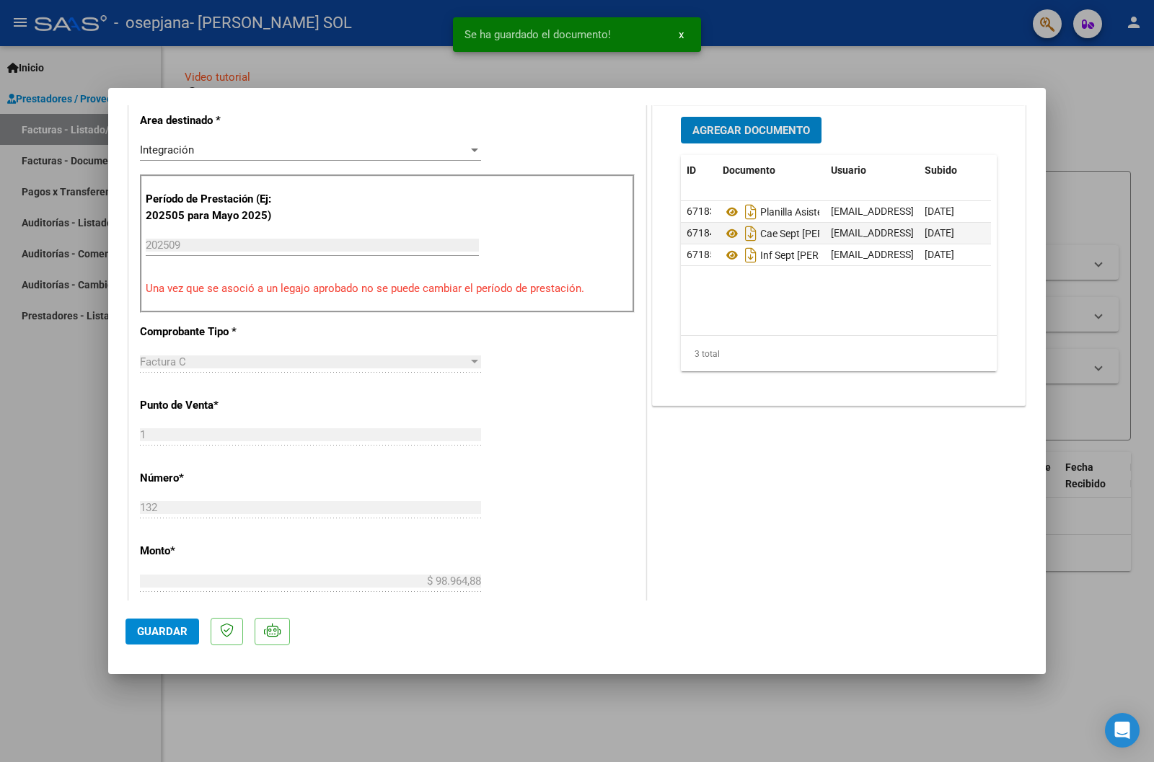
scroll to position [0, 0]
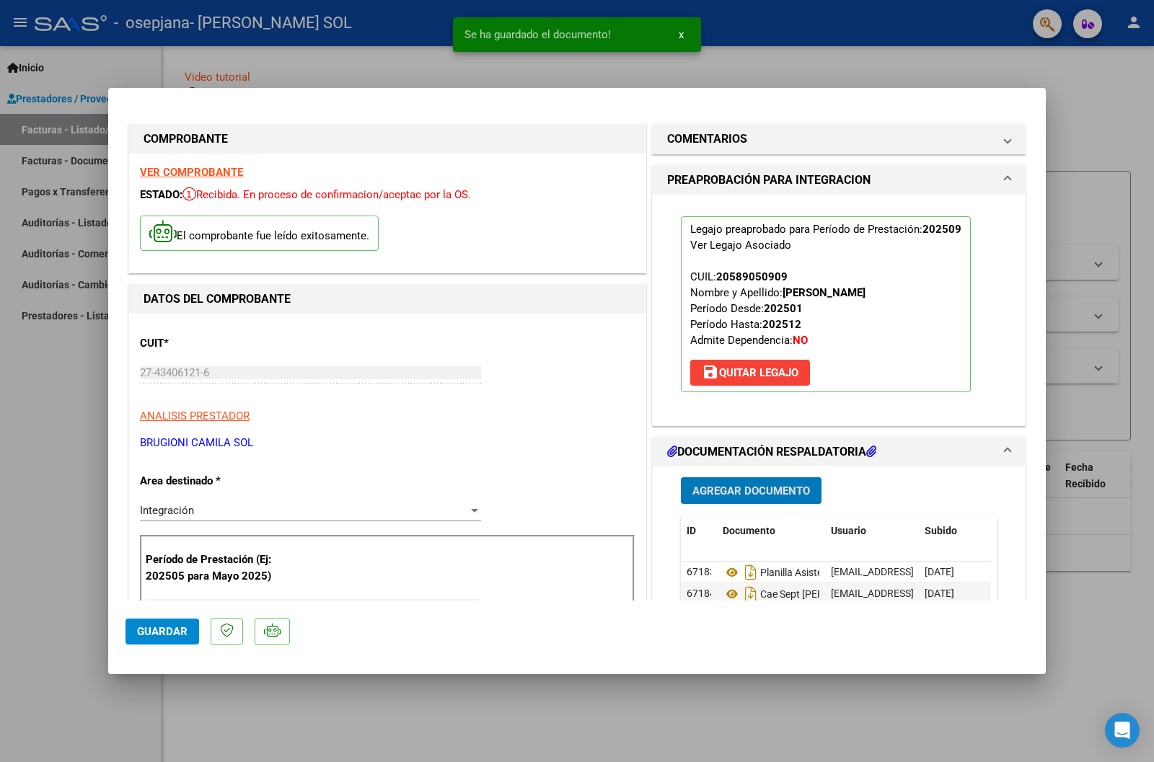
click at [159, 630] on span "Guardar" at bounding box center [162, 631] width 50 height 13
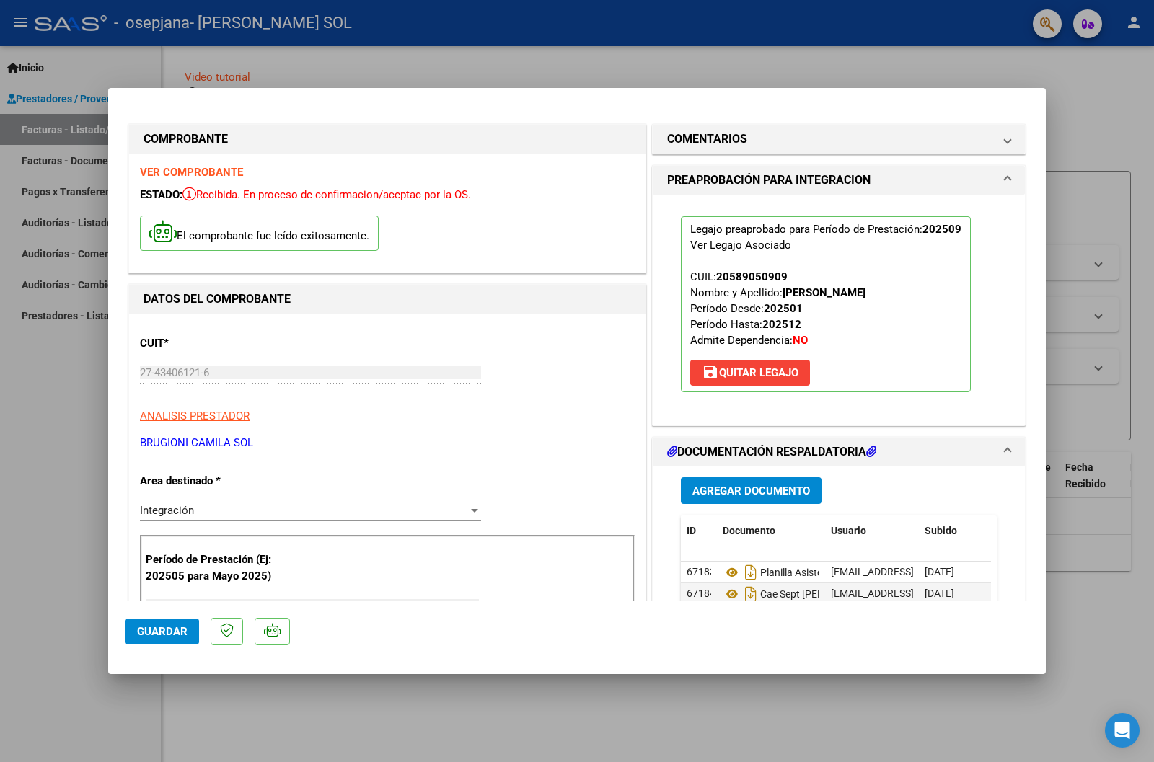
click at [173, 624] on button "Guardar" at bounding box center [162, 632] width 74 height 26
click at [2, 390] on div at bounding box center [577, 381] width 1154 height 762
